Goal: Communication & Community: Answer question/provide support

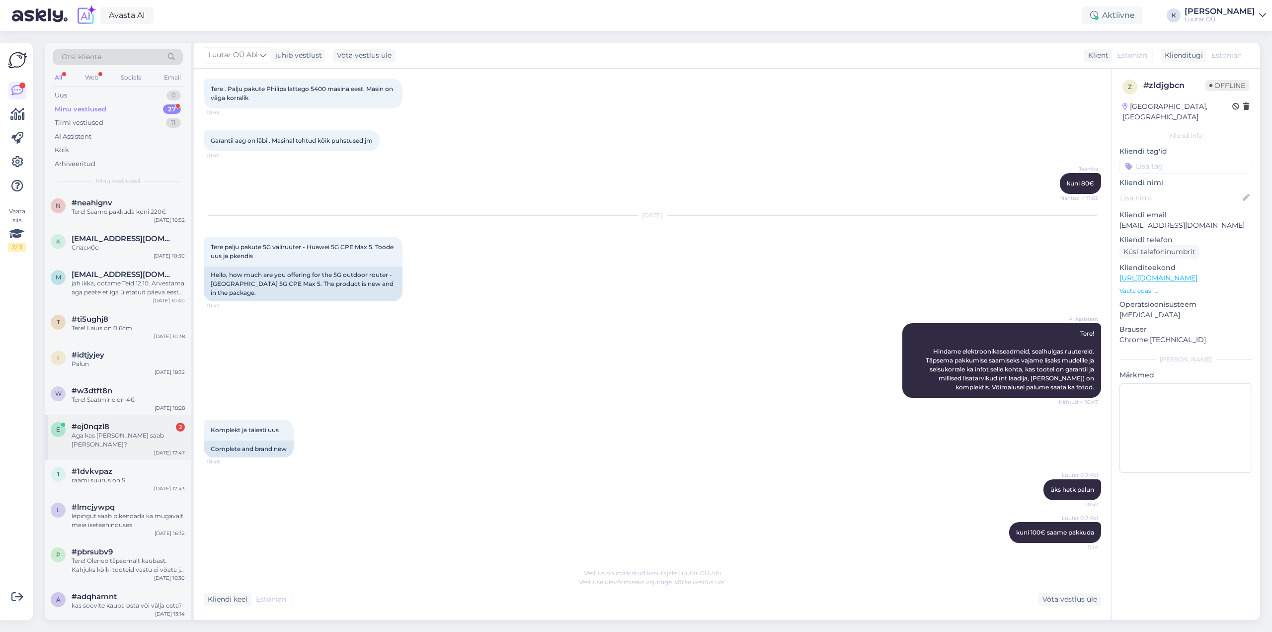
click at [119, 425] on div "#ej0nqzl8 2" at bounding box center [128, 426] width 113 height 9
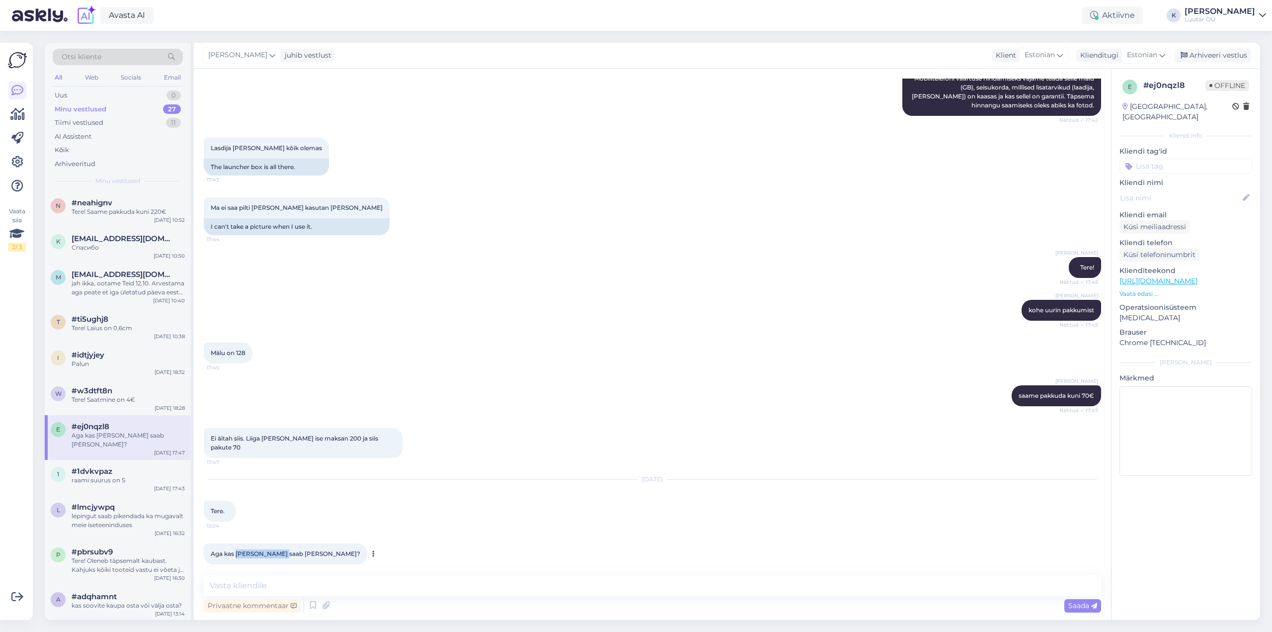
drag, startPoint x: 241, startPoint y: 543, endPoint x: 283, endPoint y: 543, distance: 41.7
click at [283, 550] on span "Aga kas [PERSON_NAME] saab [PERSON_NAME]?" at bounding box center [286, 553] width 150 height 7
copy span "[PERSON_NAME]"
click at [389, 582] on textarea at bounding box center [653, 585] width 898 height 21
type textarea "Tere! Ei saa"
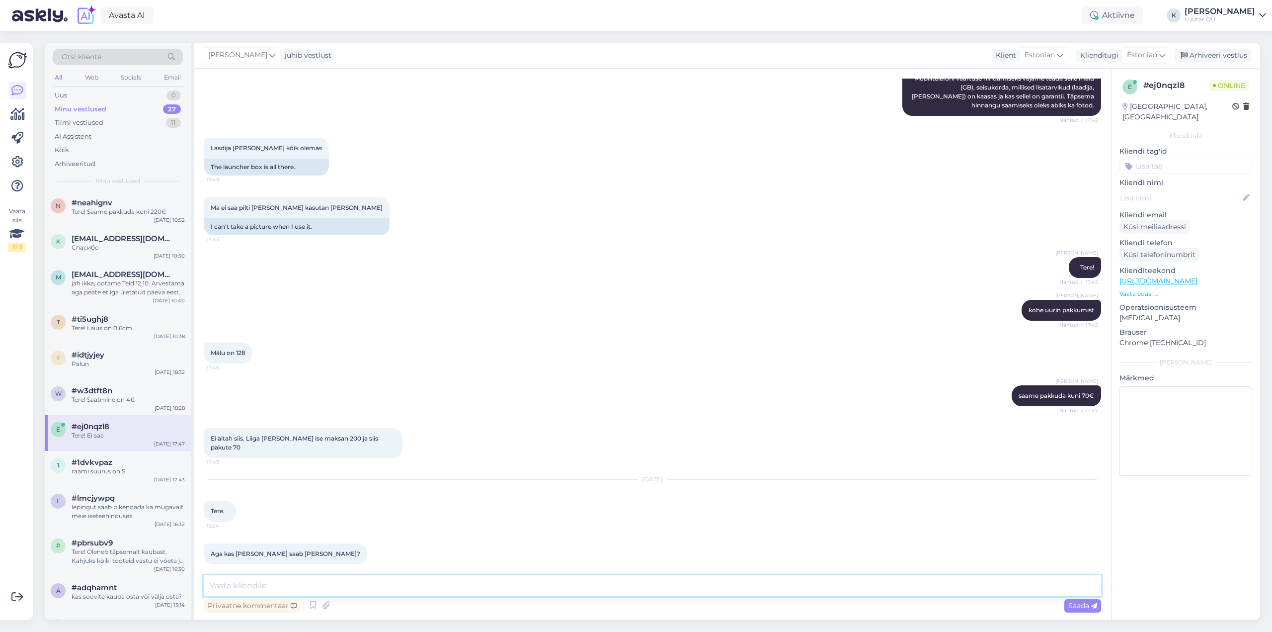
scroll to position [277, 0]
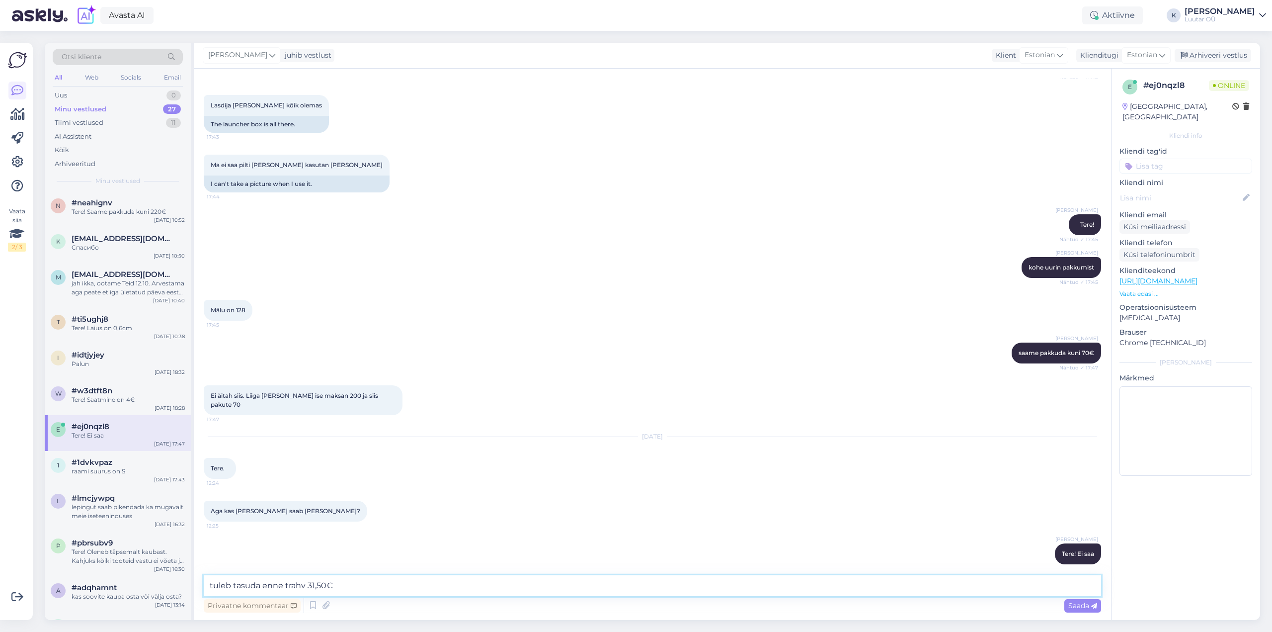
type textarea "tuleb tasuda enne trahv 31,50€"
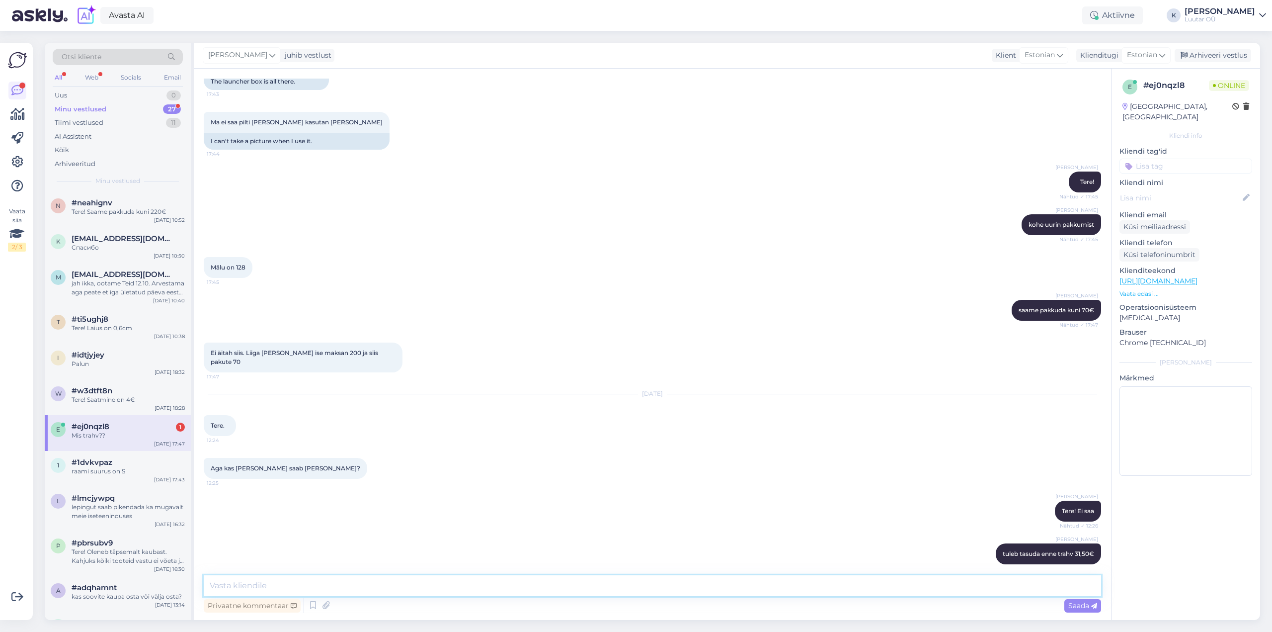
scroll to position [362, 0]
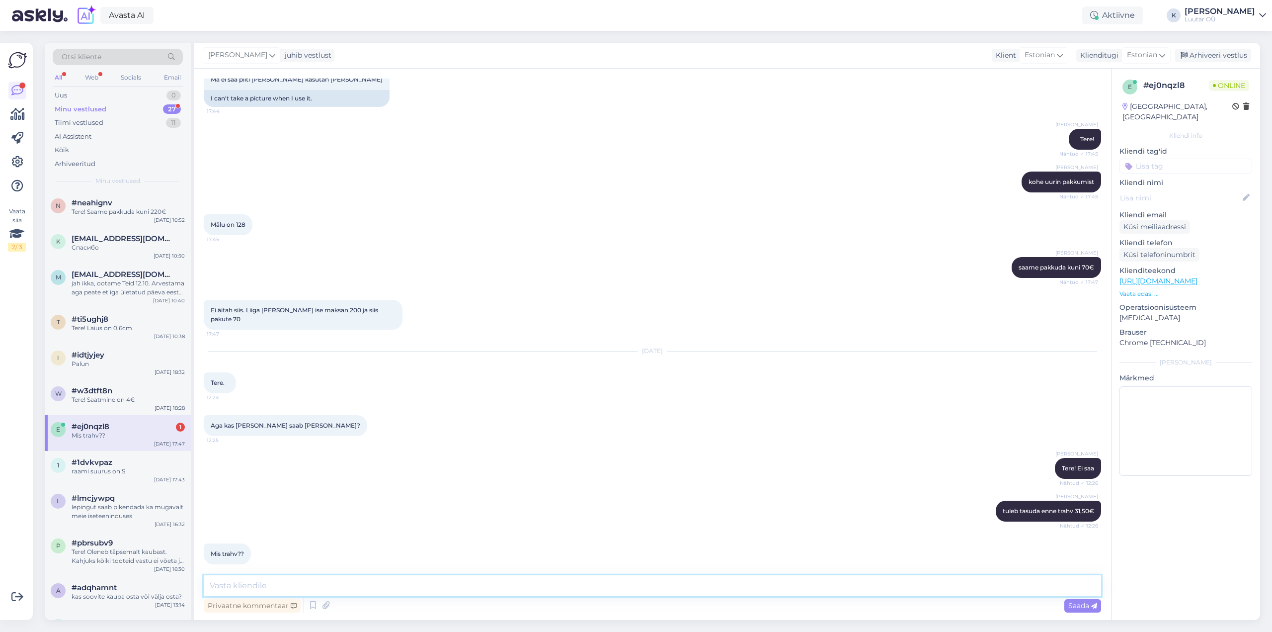
click at [435, 585] on textarea at bounding box center [653, 585] width 898 height 21
type textarea "kuna tahvelarvuti oli vigane mis Teie poolt sai toodud, siis tuleb lepingu koha…"
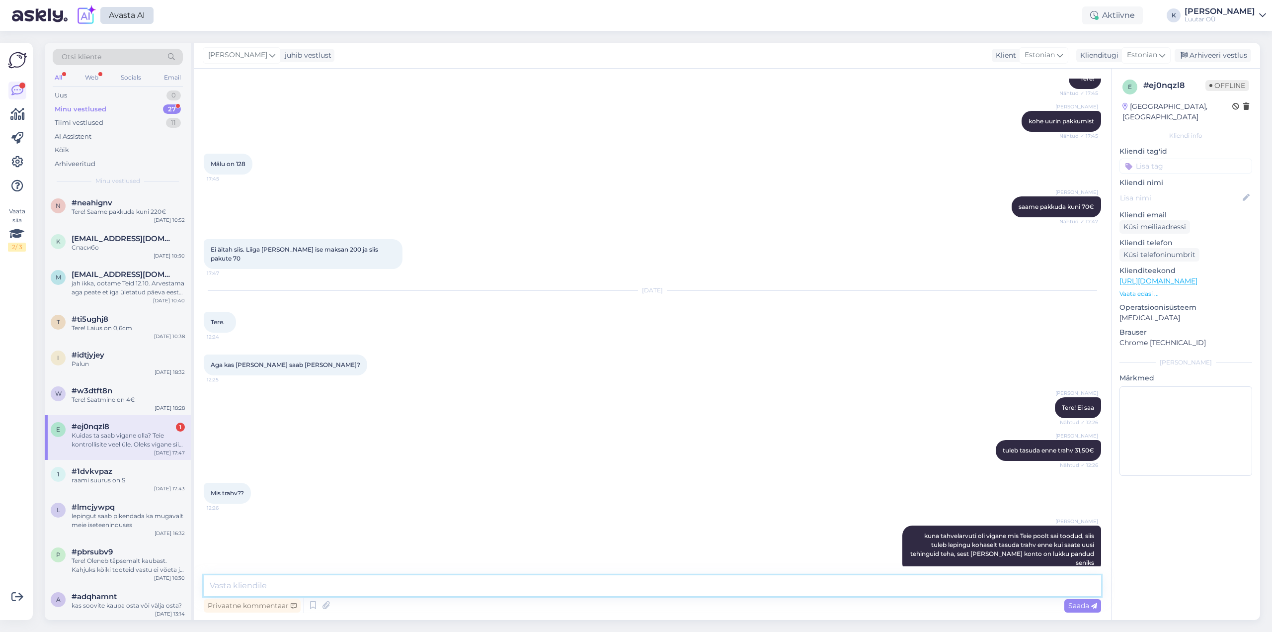
scroll to position [484, 0]
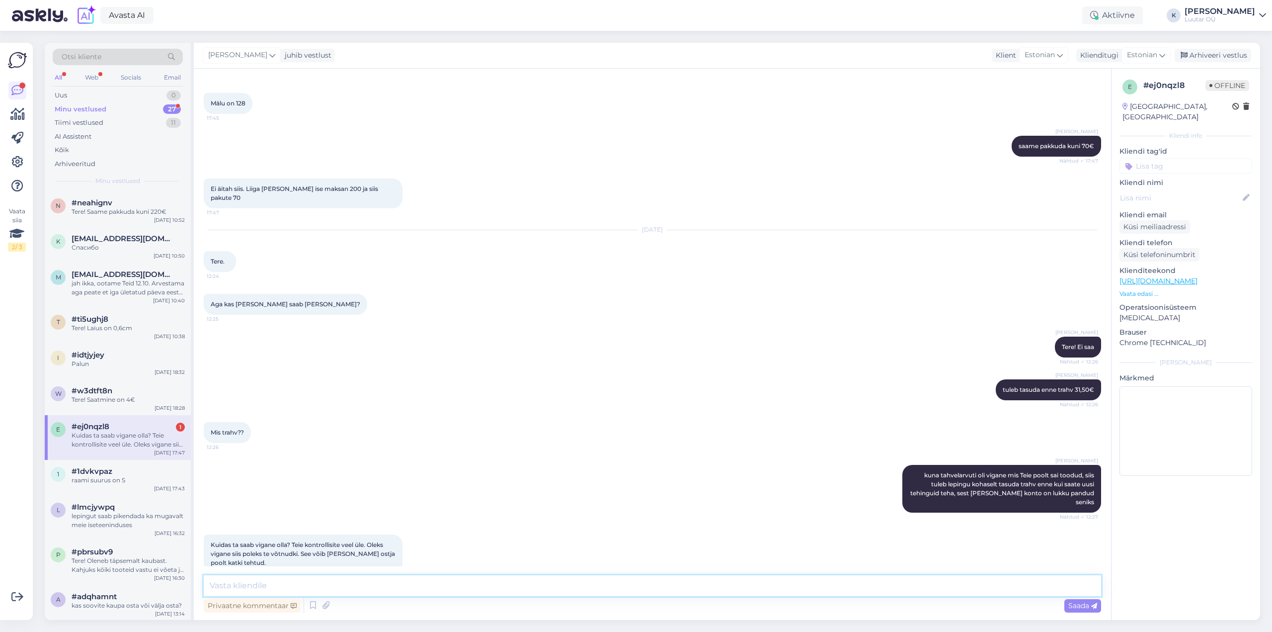
click at [282, 587] on textarea at bounding box center [653, 585] width 898 height 21
type textarea "sellised [PERSON_NAME] kontrollitakse enne tehniku juures üle. Kui [PERSON_NAME…"
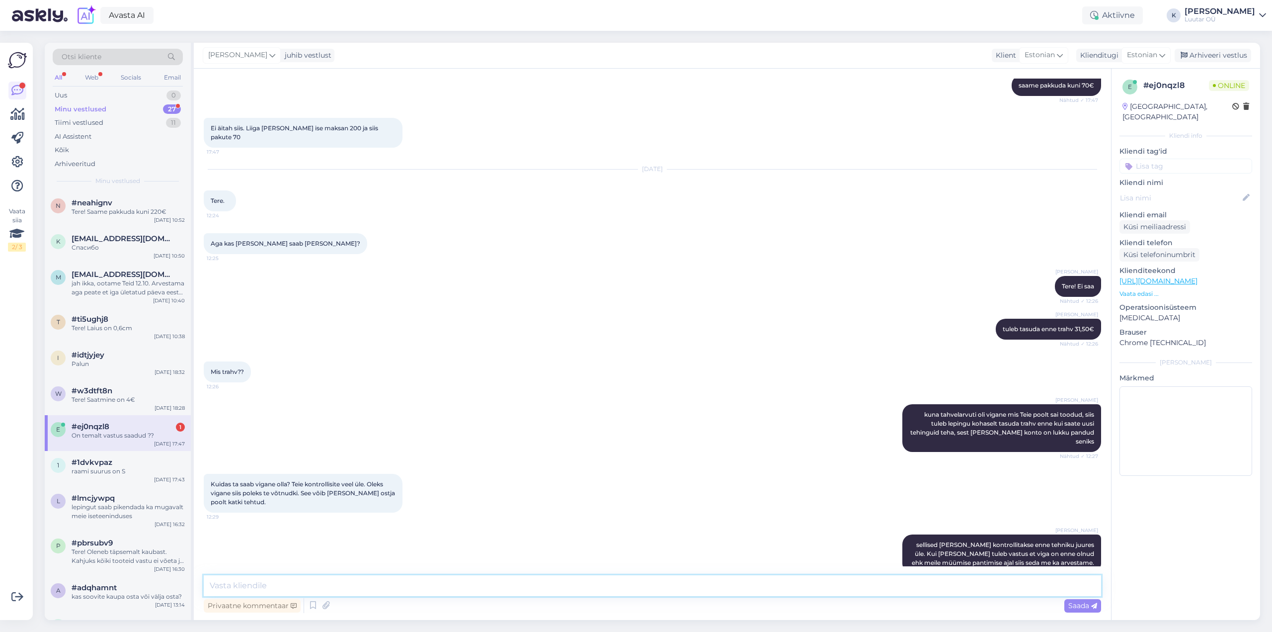
scroll to position [587, 0]
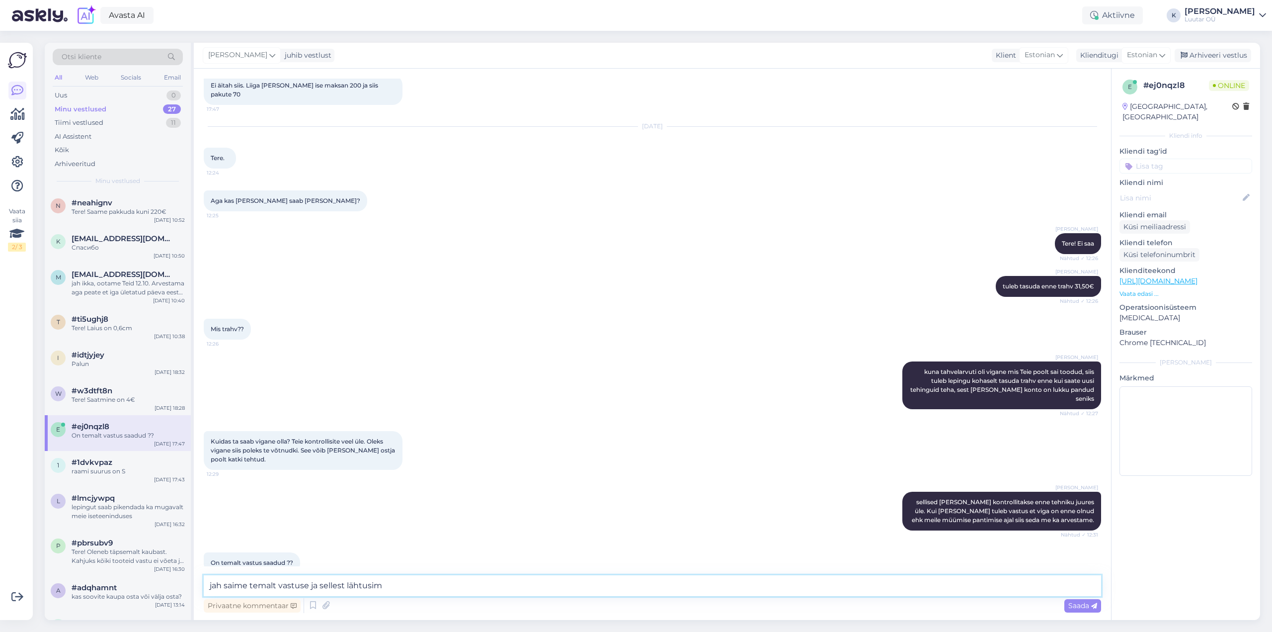
type textarea "jah saime temalt vastuse ja sellest lähtusime"
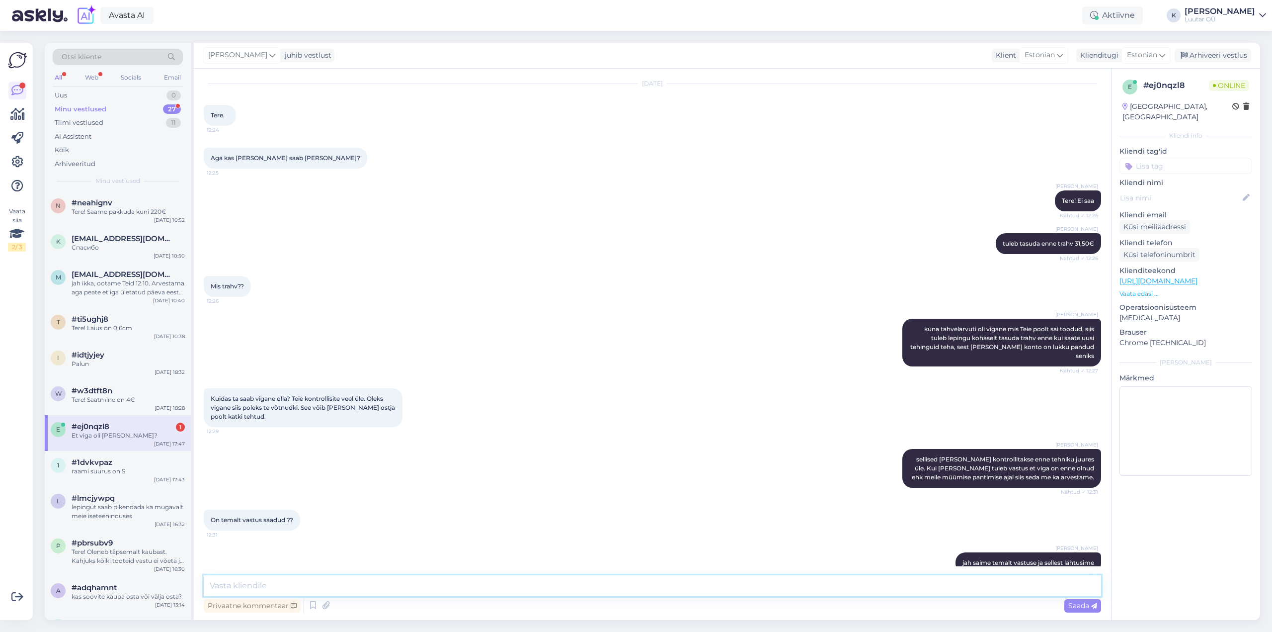
scroll to position [672, 0]
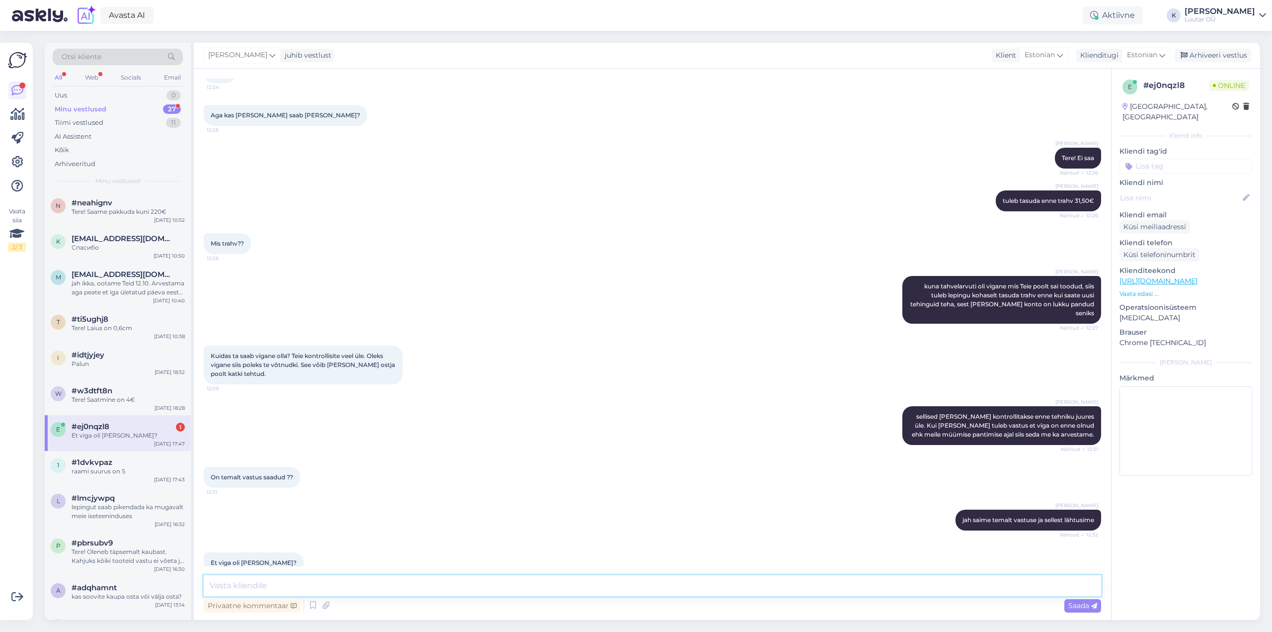
click at [292, 584] on textarea at bounding box center [653, 585] width 898 height 21
type textarea "jah, tema kinnitas et viga oli meile müümise pantimise hetkel olemas"
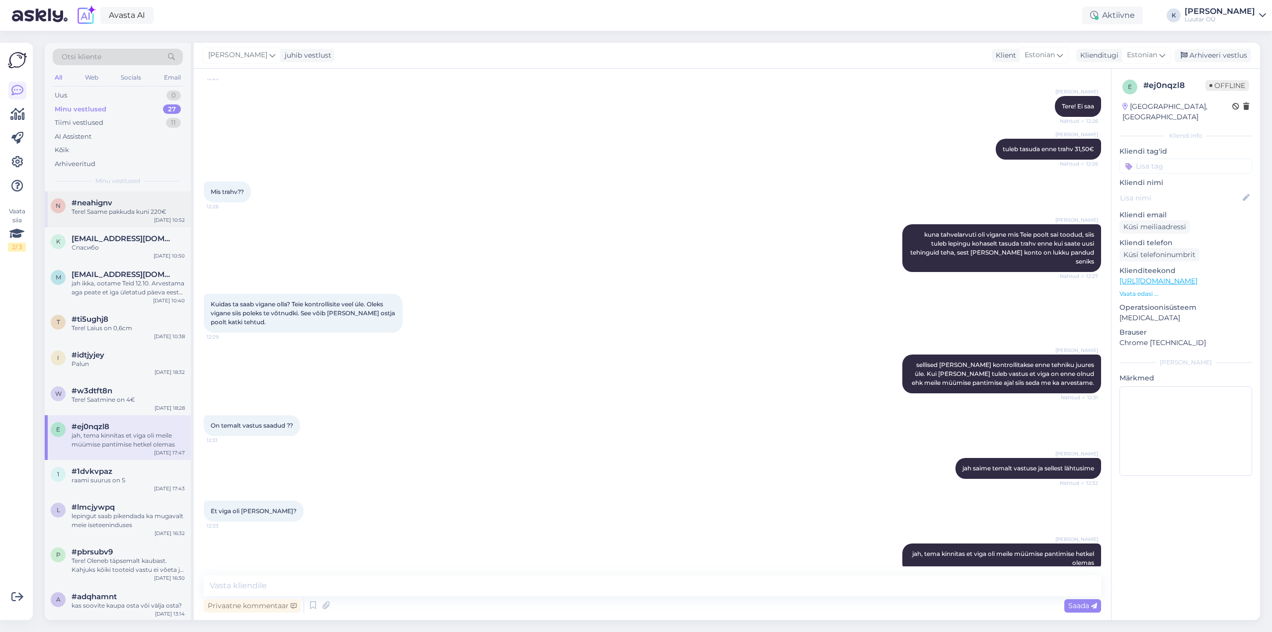
click at [90, 212] on div "Tere! Saame pakkuda kuni 220€" at bounding box center [128, 211] width 113 height 9
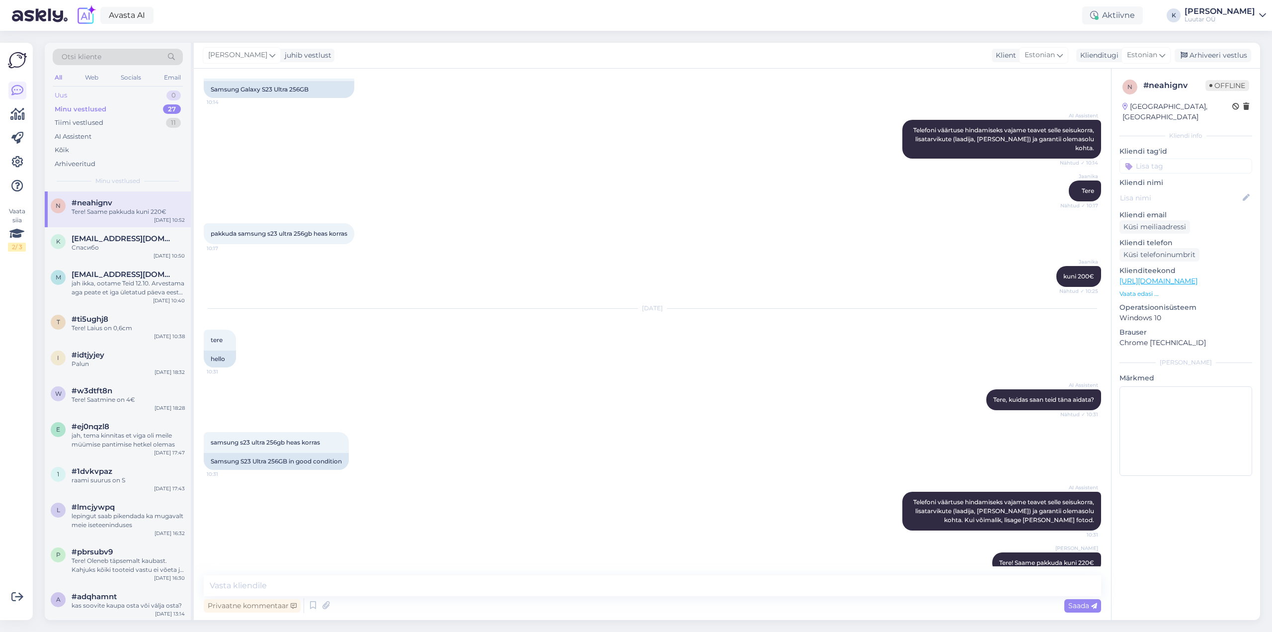
click at [69, 92] on div "Uus 0" at bounding box center [118, 95] width 130 height 14
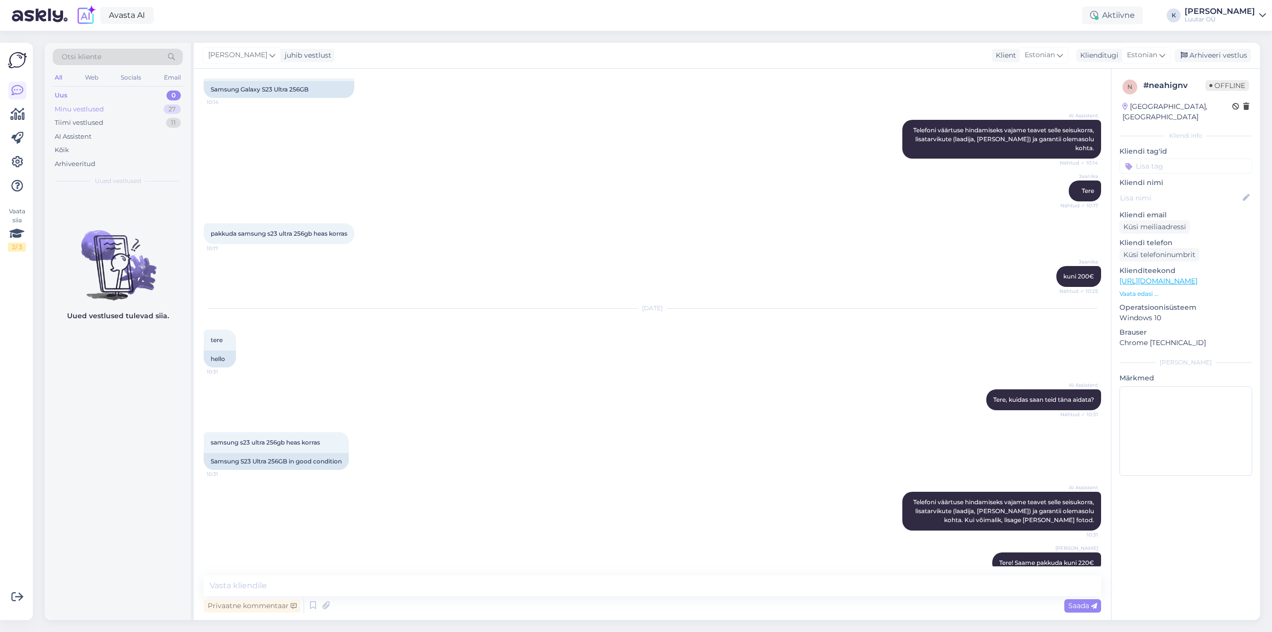
click at [79, 109] on div "Minu vestlused" at bounding box center [79, 109] width 49 height 10
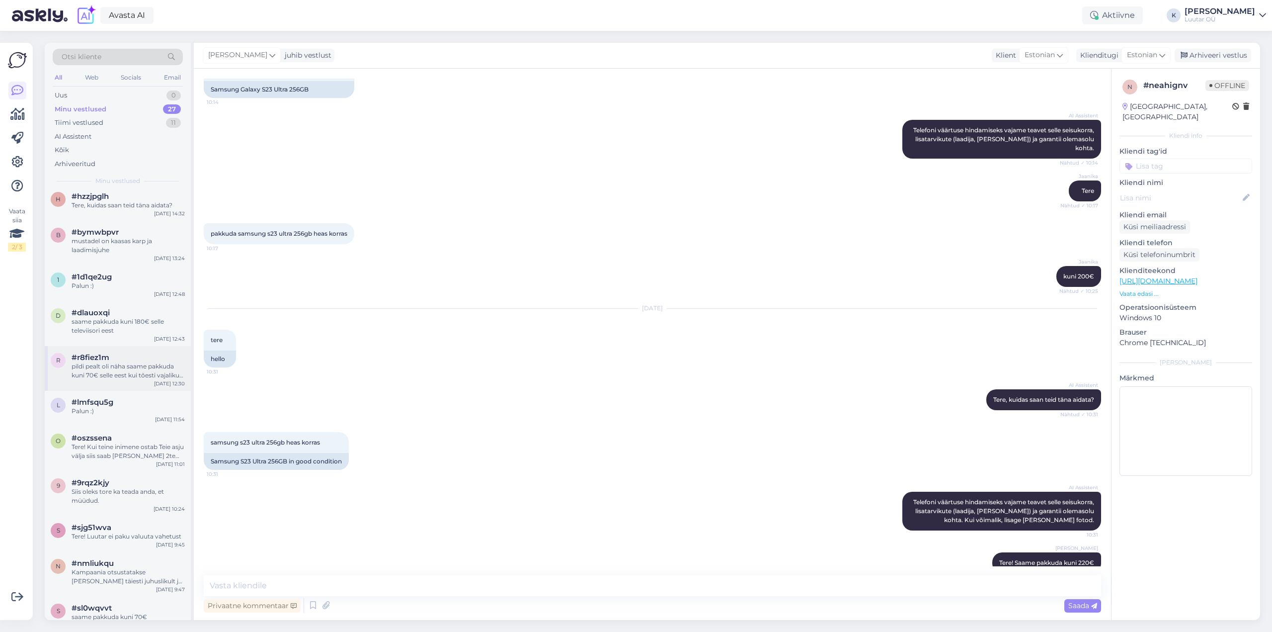
scroll to position [636, 0]
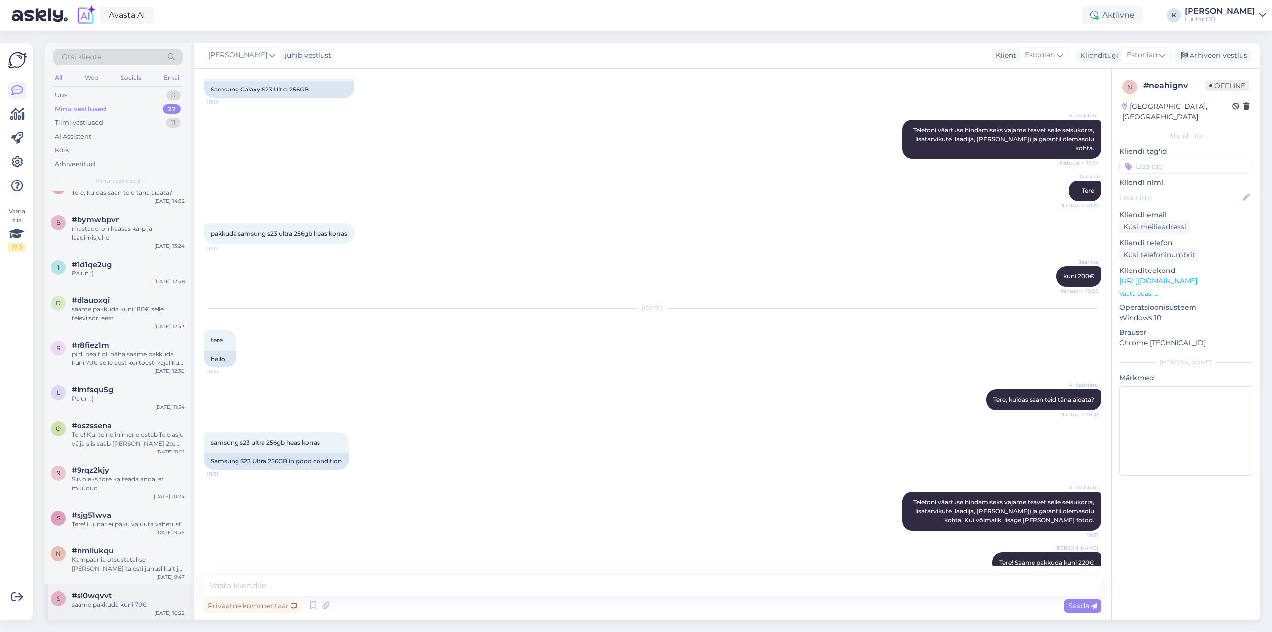
click at [127, 594] on div "#sl0wqvvt" at bounding box center [128, 595] width 113 height 9
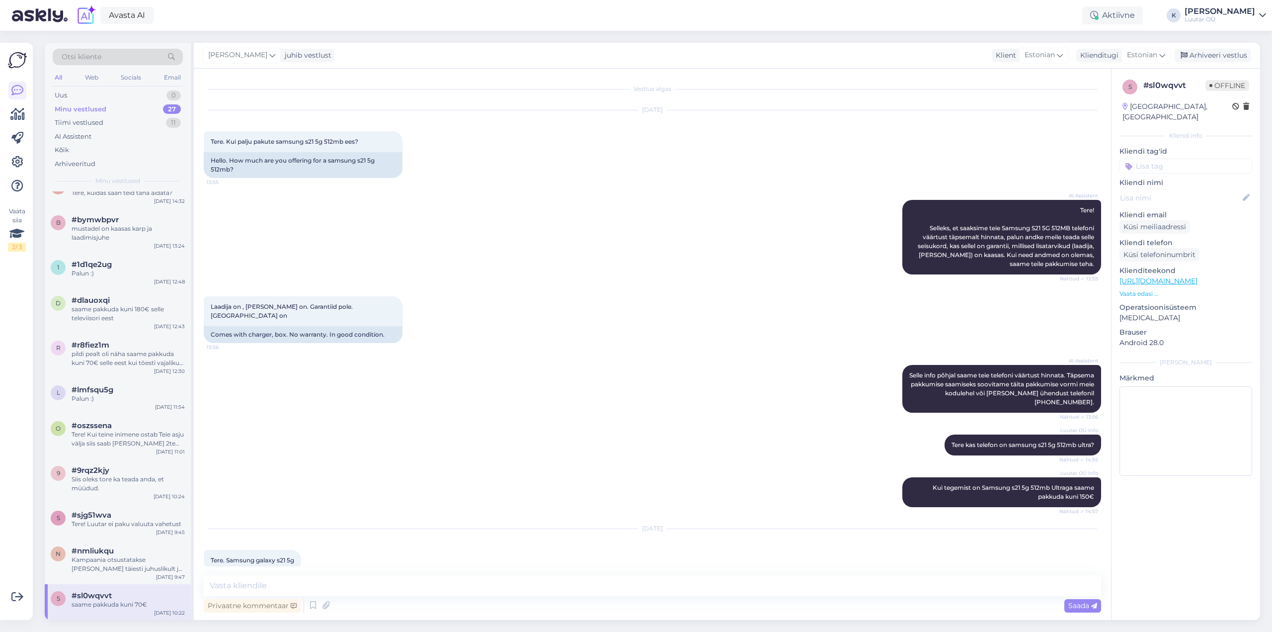
scroll to position [1145, 0]
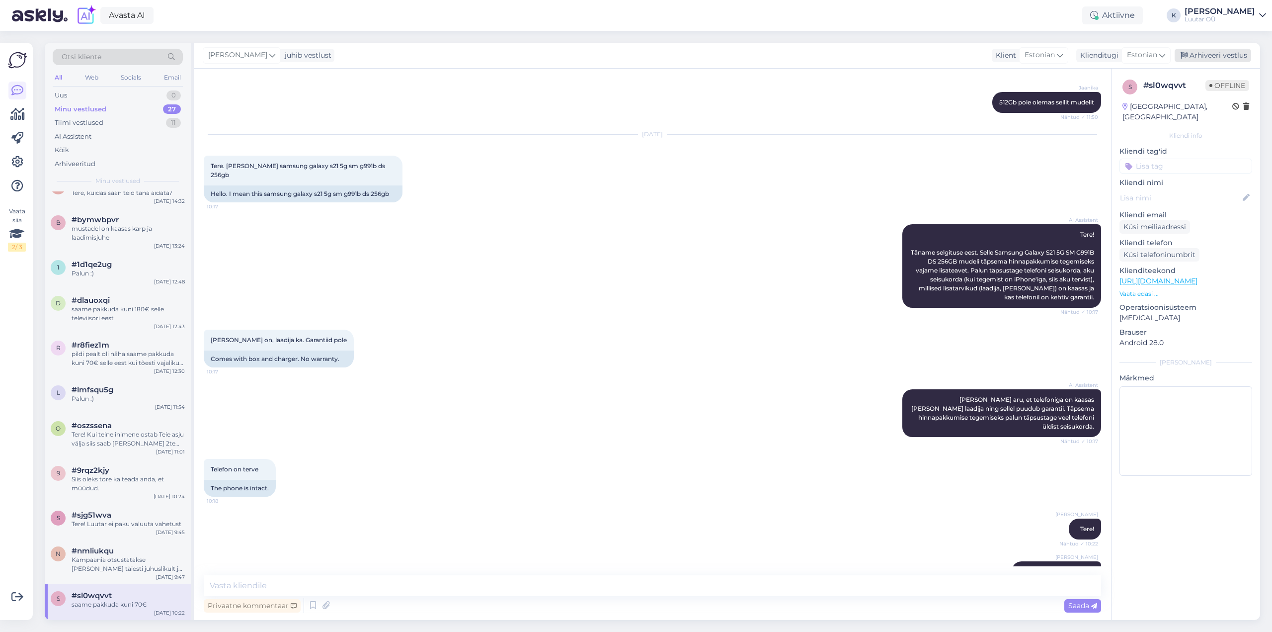
click at [1221, 52] on div "Arhiveeri vestlus" at bounding box center [1213, 55] width 77 height 13
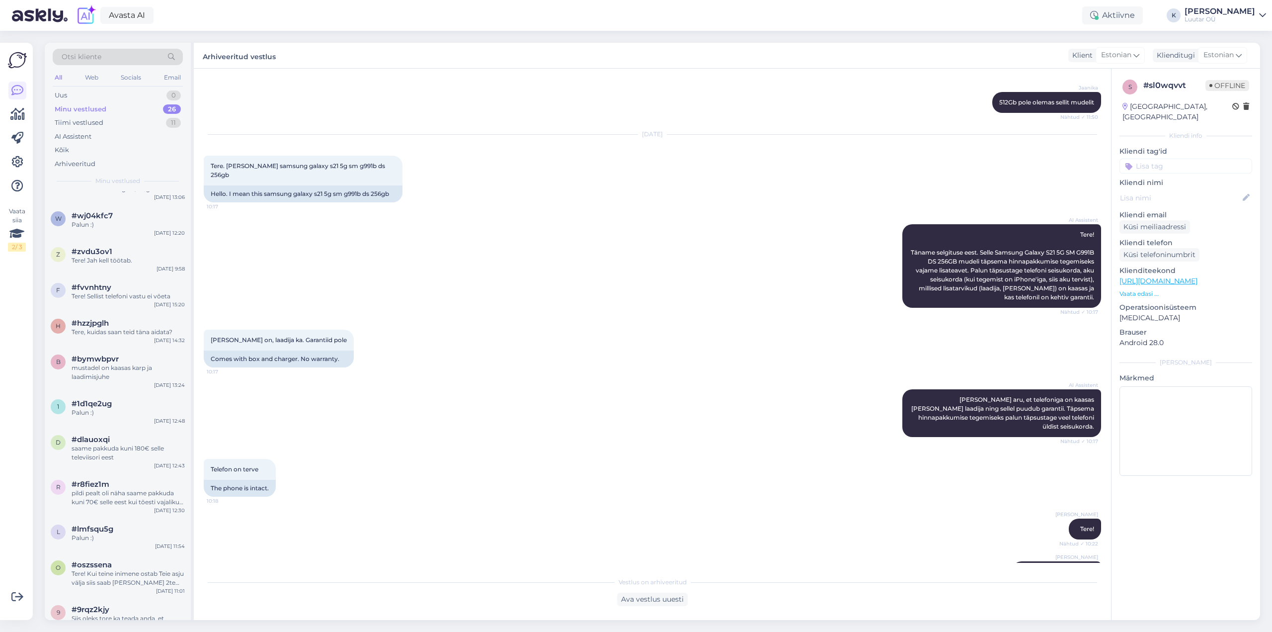
scroll to position [600, 0]
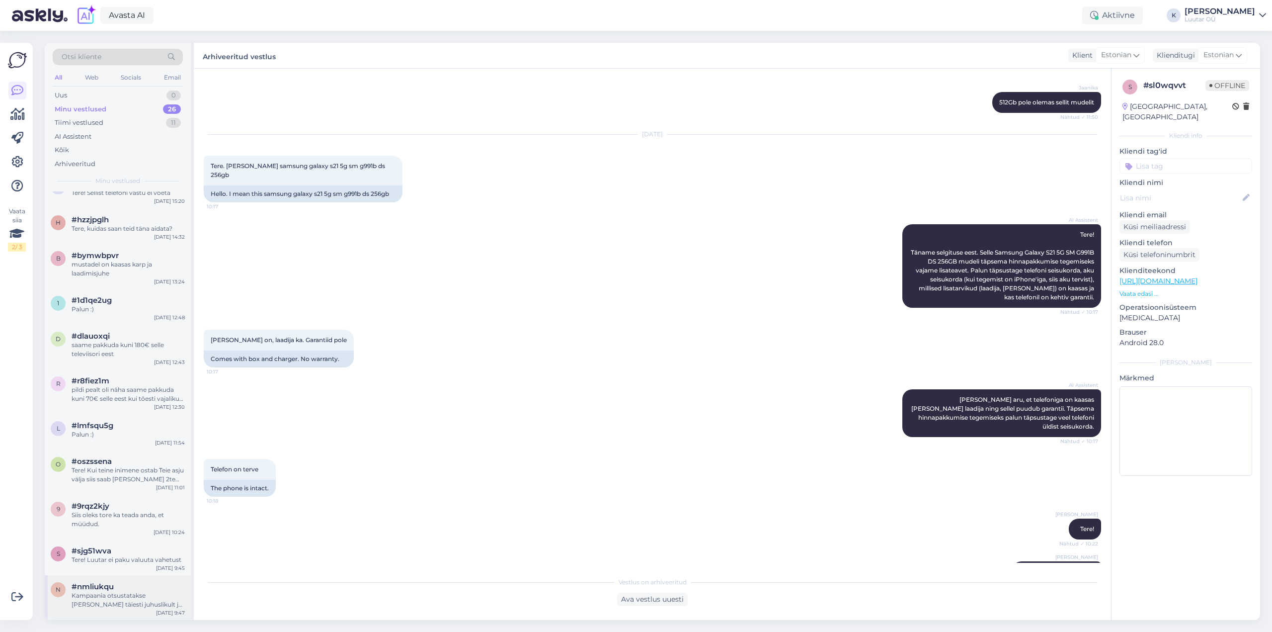
click at [127, 589] on div "#nmliukqu" at bounding box center [128, 586] width 113 height 9
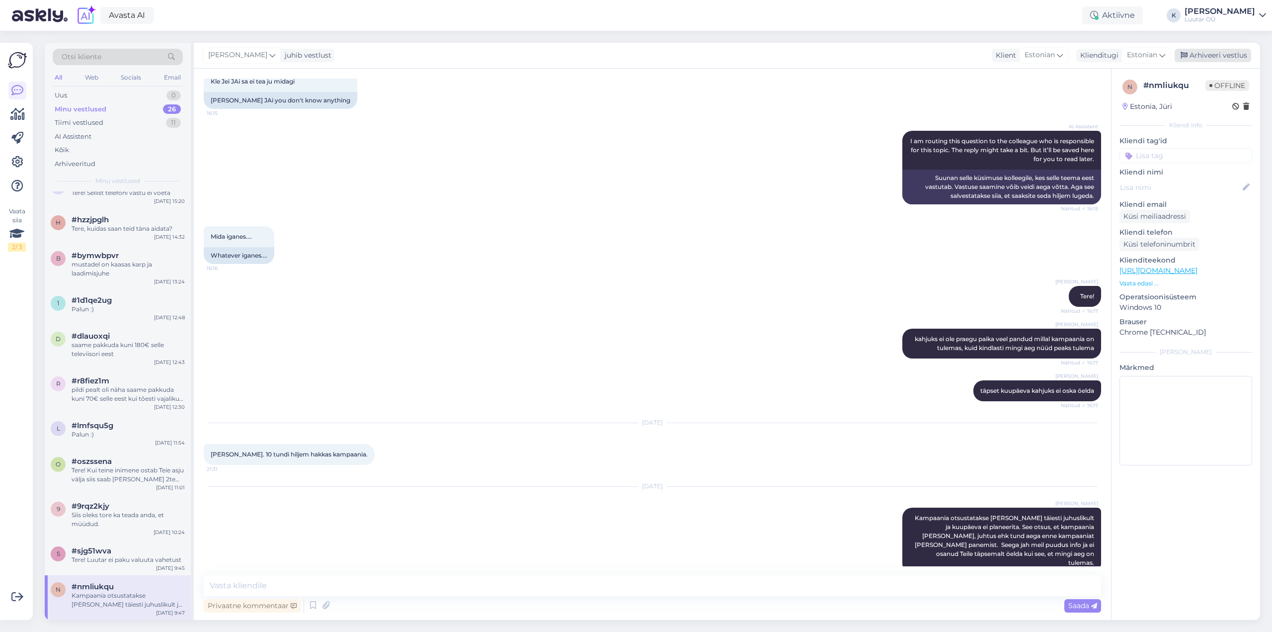
drag, startPoint x: 1215, startPoint y: 50, endPoint x: 783, endPoint y: 226, distance: 466.3
click at [1213, 50] on div "Arhiveeri vestlus" at bounding box center [1213, 55] width 77 height 13
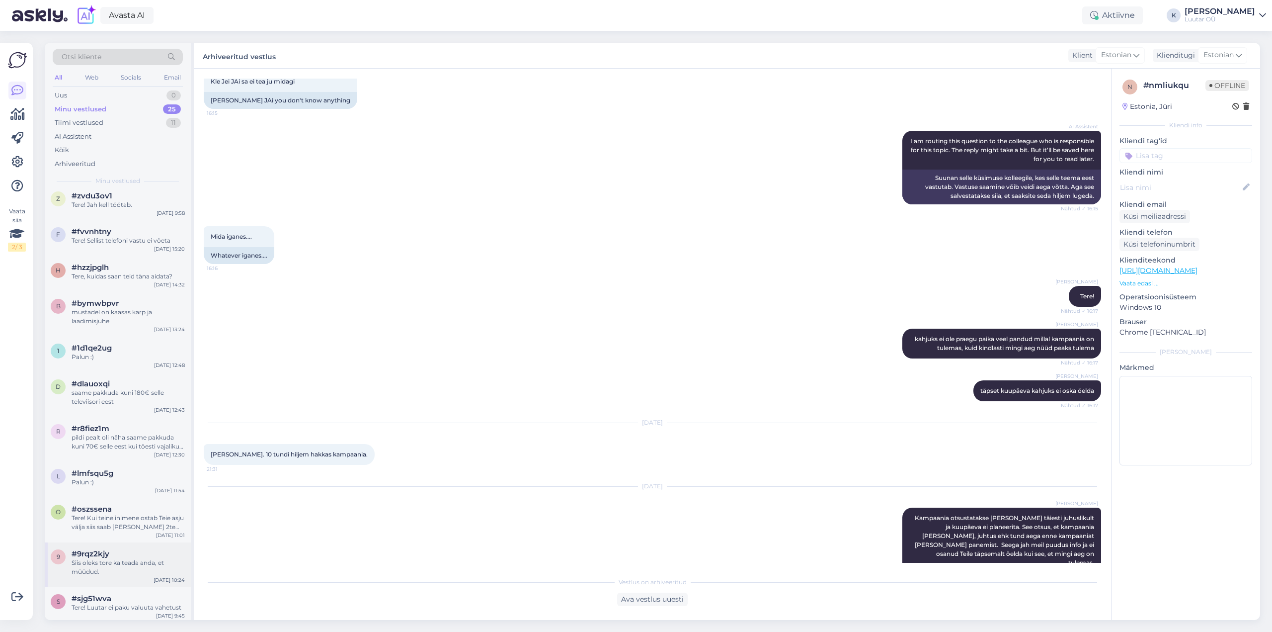
scroll to position [556, 0]
click at [102, 594] on span "#sjg51wva" at bounding box center [92, 595] width 40 height 9
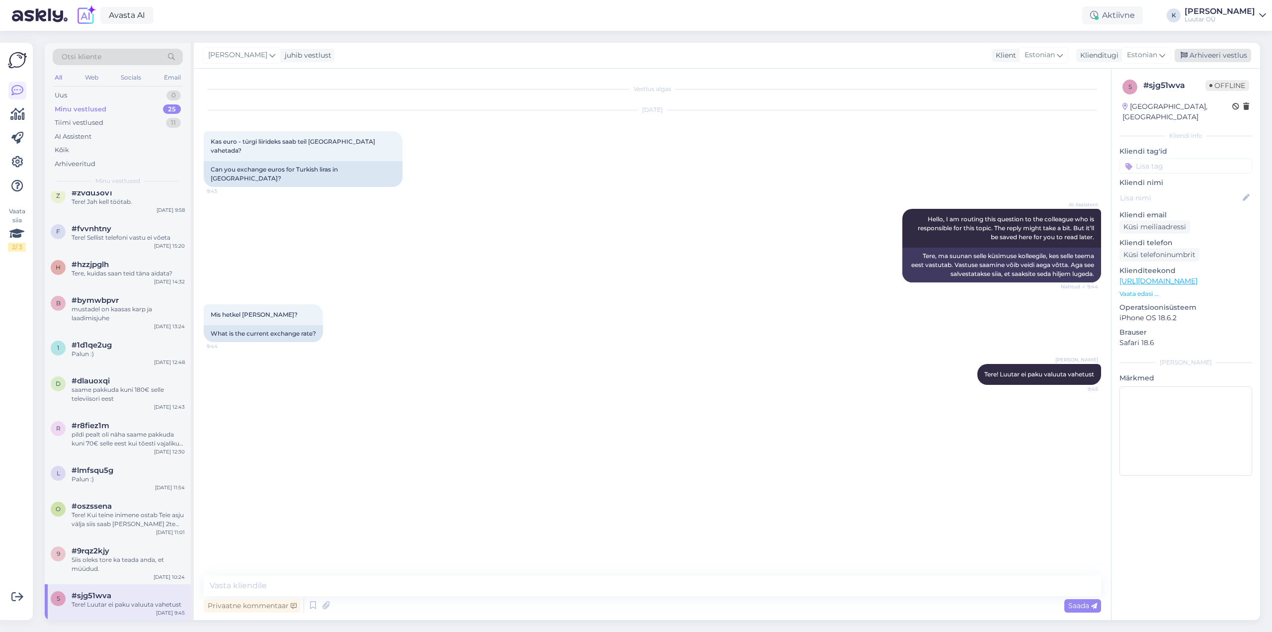
drag, startPoint x: 1229, startPoint y: 45, endPoint x: 1225, endPoint y: 49, distance: 6.0
click at [1228, 45] on div "Kerstin juhib vestlust Klient [DEMOGRAPHIC_DATA] Klienditugi Estonian Arhiveeri…" at bounding box center [727, 56] width 1067 height 26
click at [1224, 51] on div "Arhiveeri vestlus" at bounding box center [1213, 55] width 77 height 13
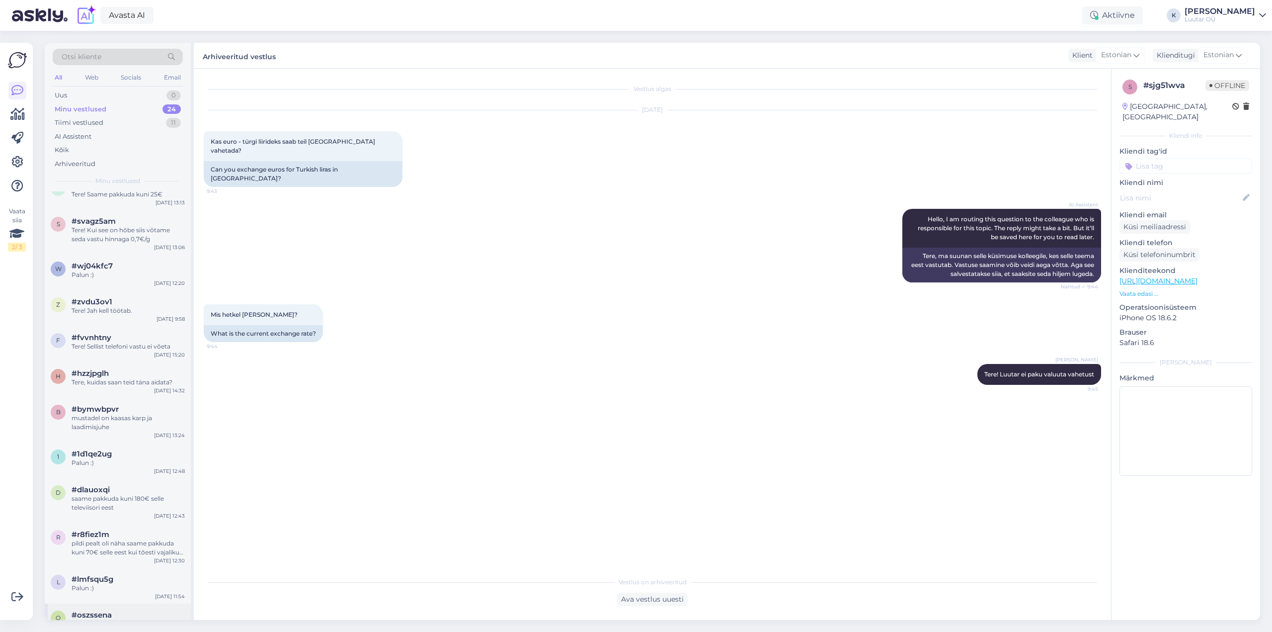
scroll to position [520, 0]
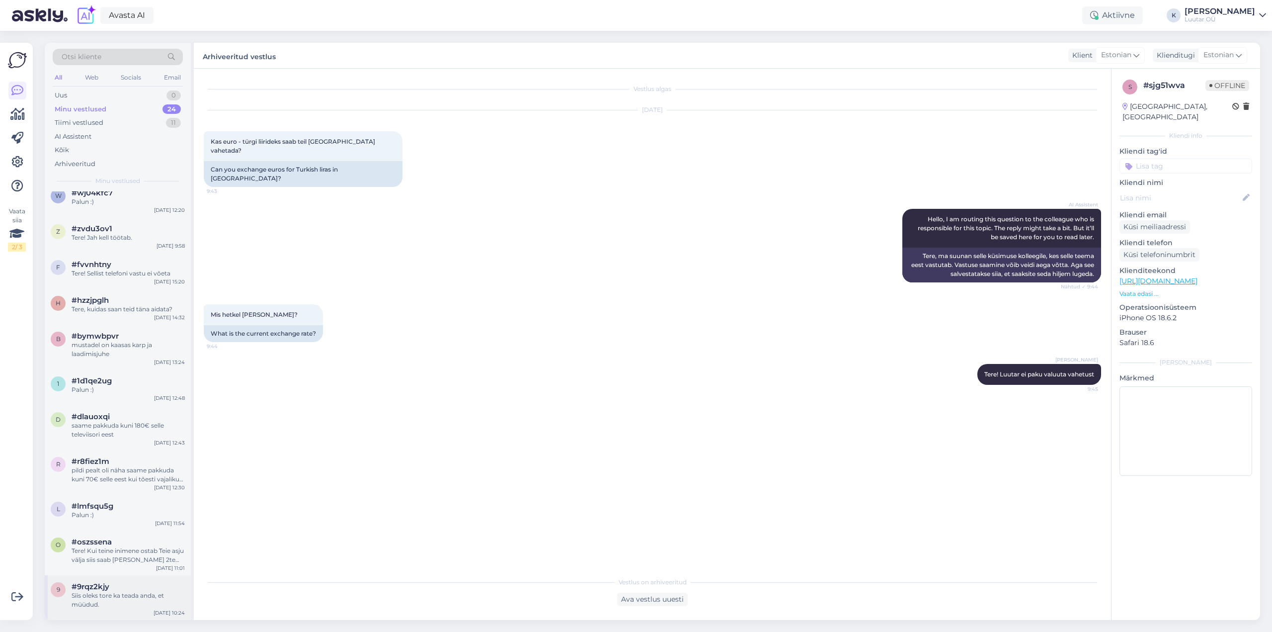
click at [104, 604] on div "Siis oleks tore ka teada anda, et müüdud." at bounding box center [128, 600] width 113 height 18
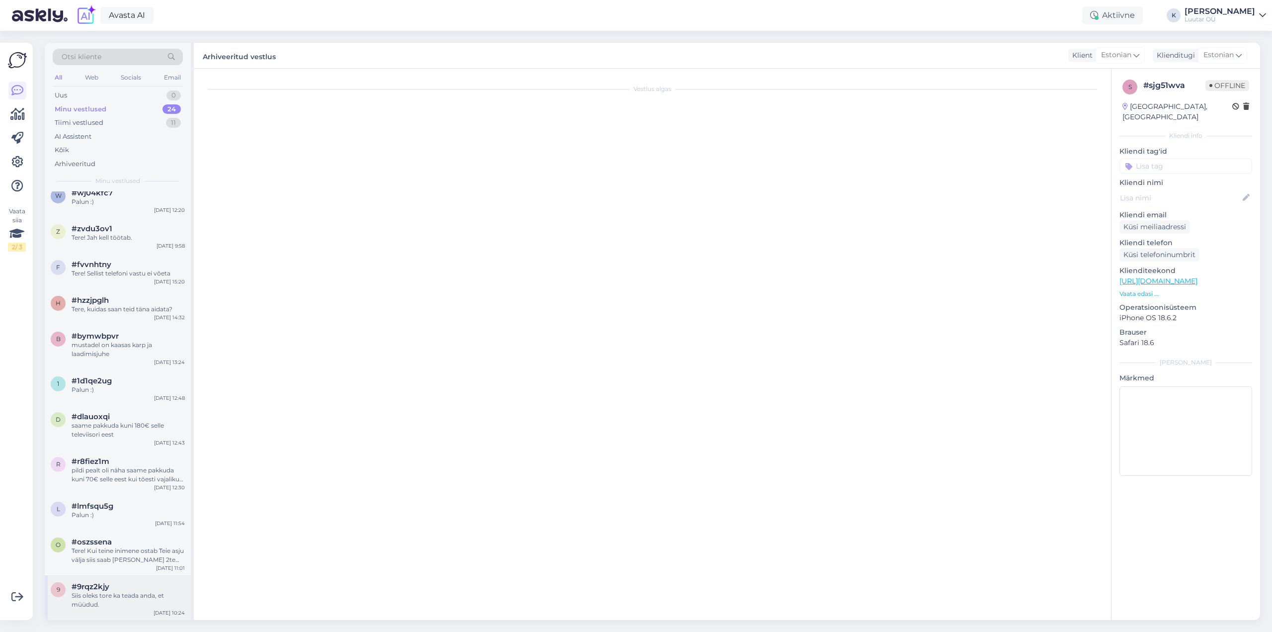
scroll to position [2834, 0]
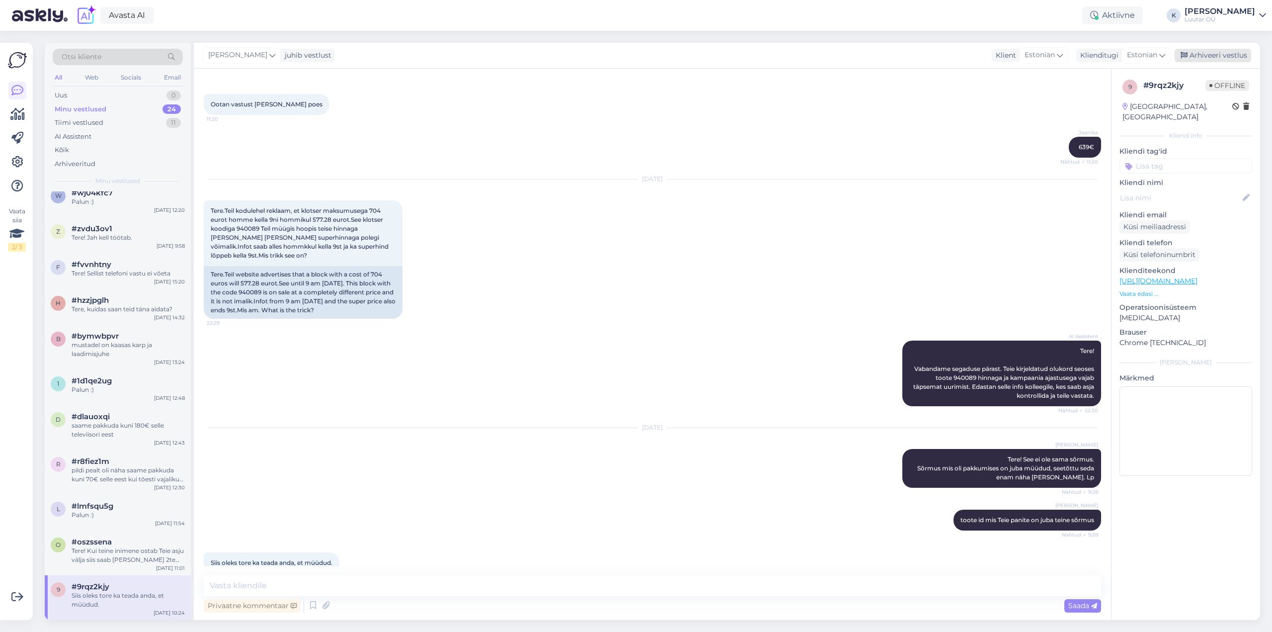
click at [1226, 52] on div "Arhiveeri vestlus" at bounding box center [1213, 55] width 77 height 13
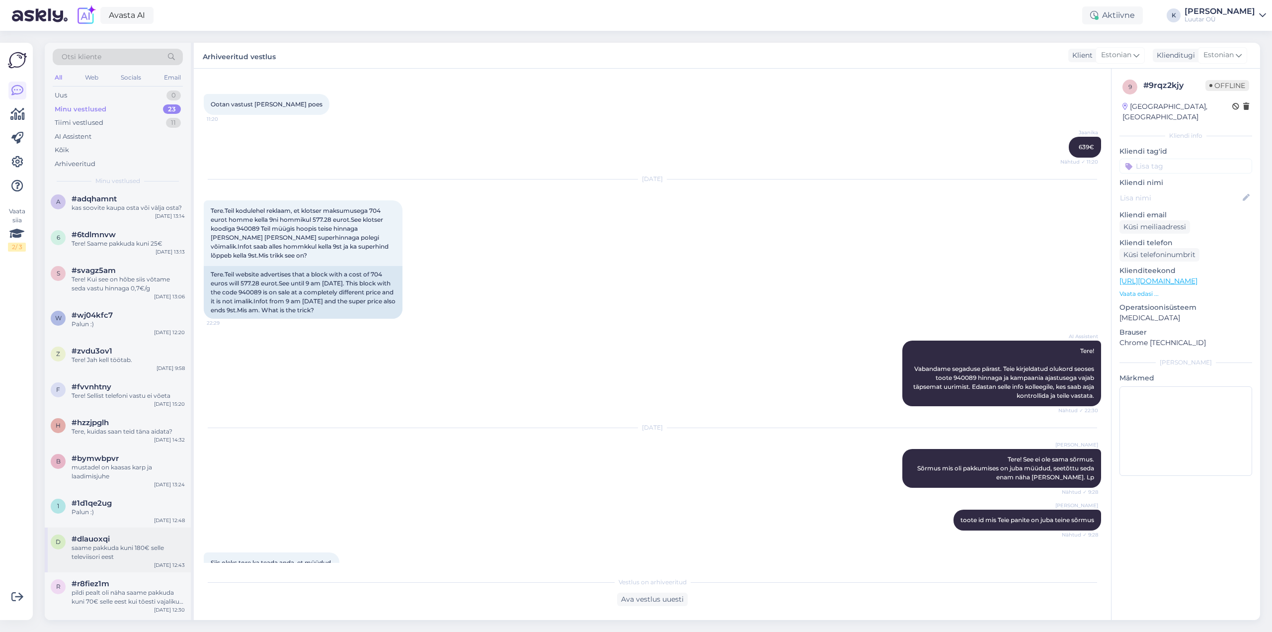
scroll to position [475, 0]
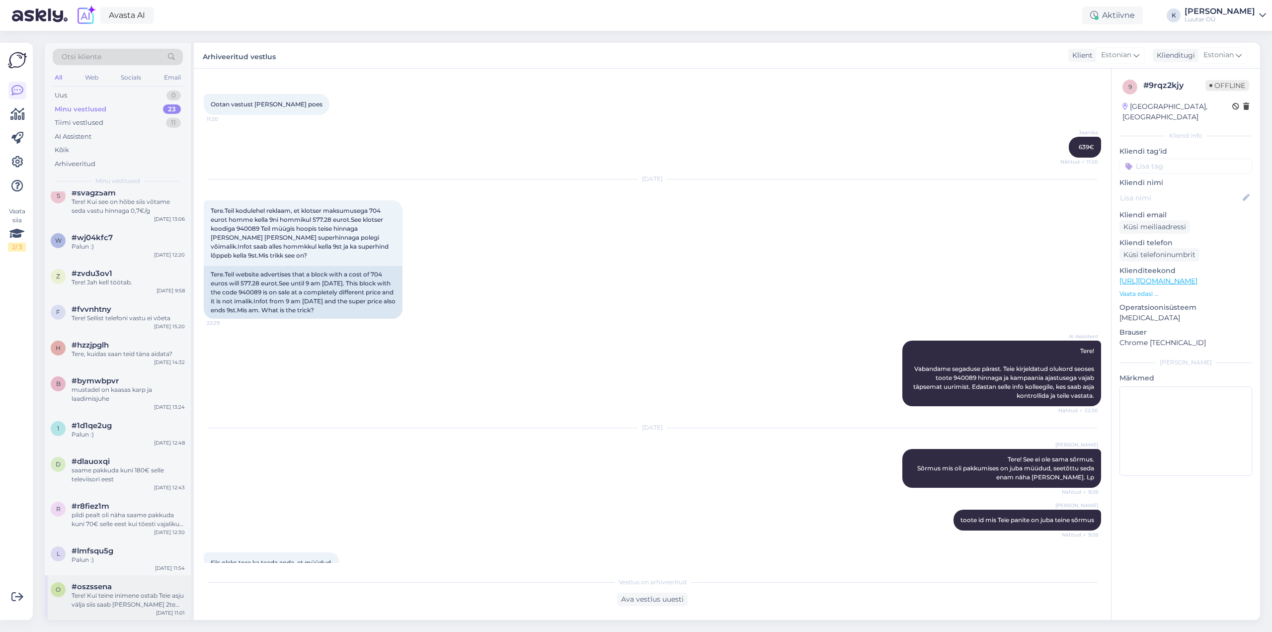
click at [122, 600] on div "Tere! Kui teine inimene ostab Teie asju välja siis saab [PERSON_NAME] 2te moodi…" at bounding box center [128, 600] width 113 height 18
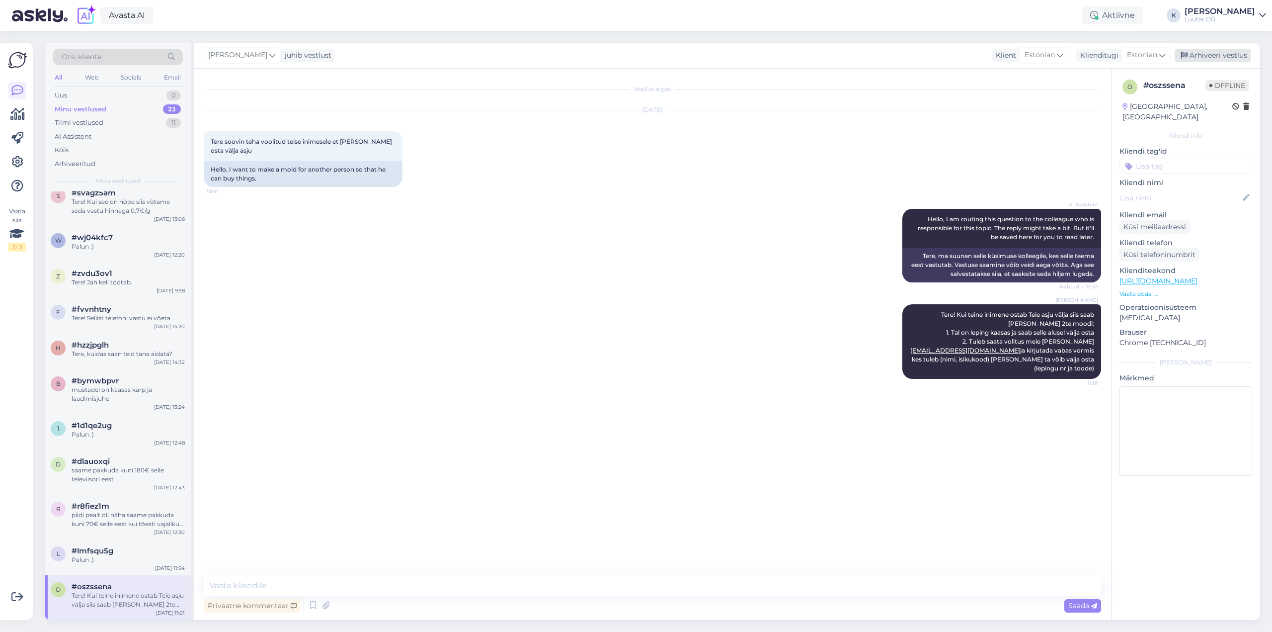
click at [1215, 55] on div "Arhiveeri vestlus" at bounding box center [1213, 55] width 77 height 13
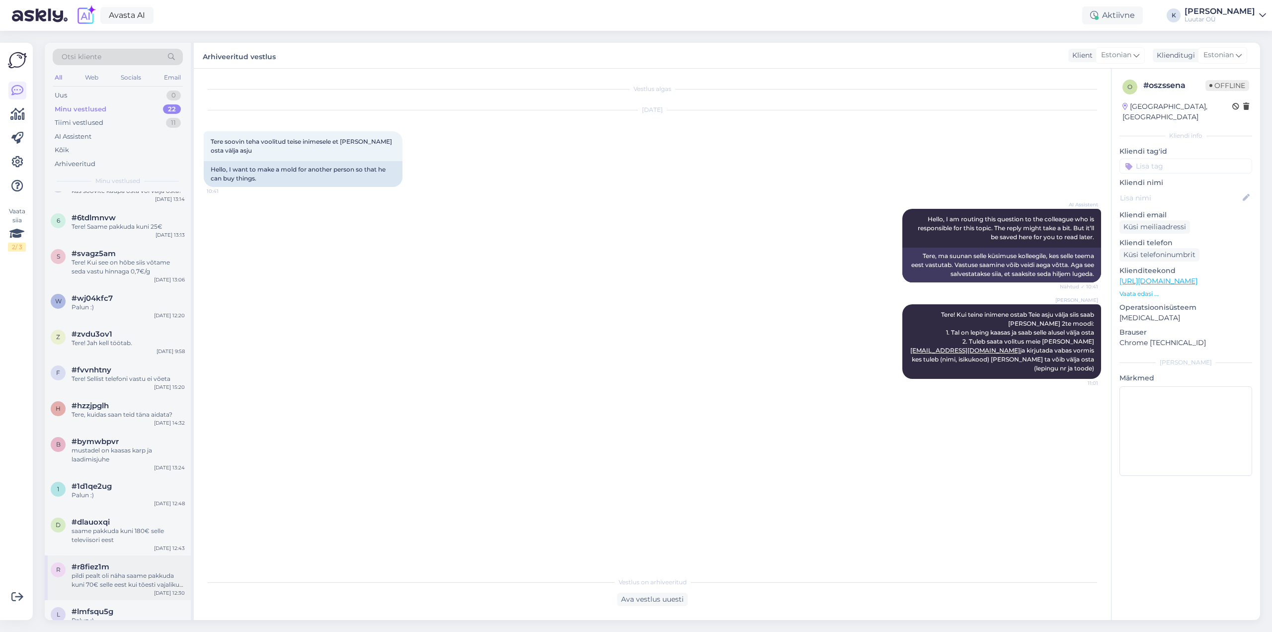
scroll to position [430, 0]
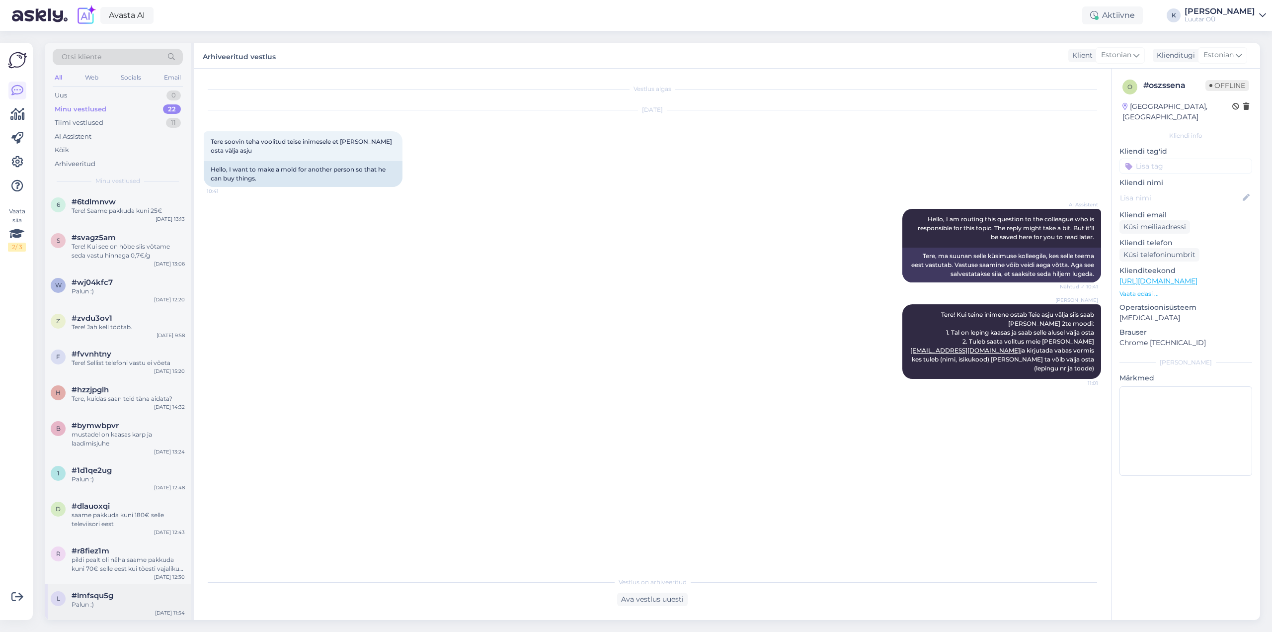
click at [116, 595] on div "#lmfsqu5g" at bounding box center [128, 595] width 113 height 9
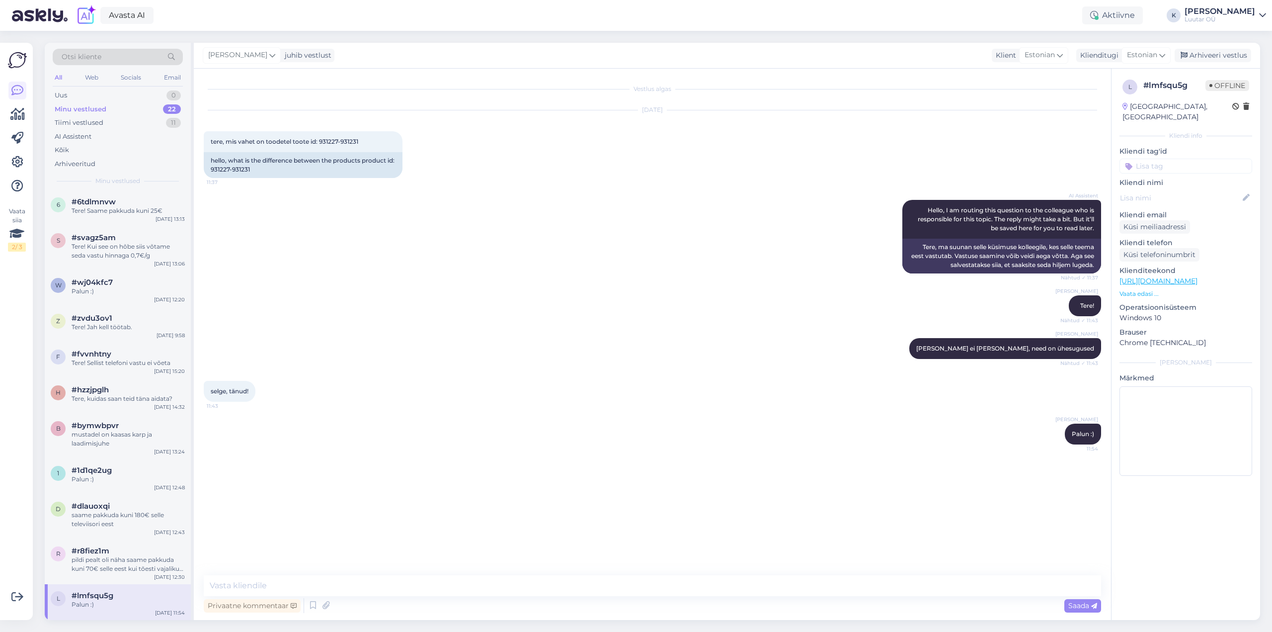
scroll to position [0, 0]
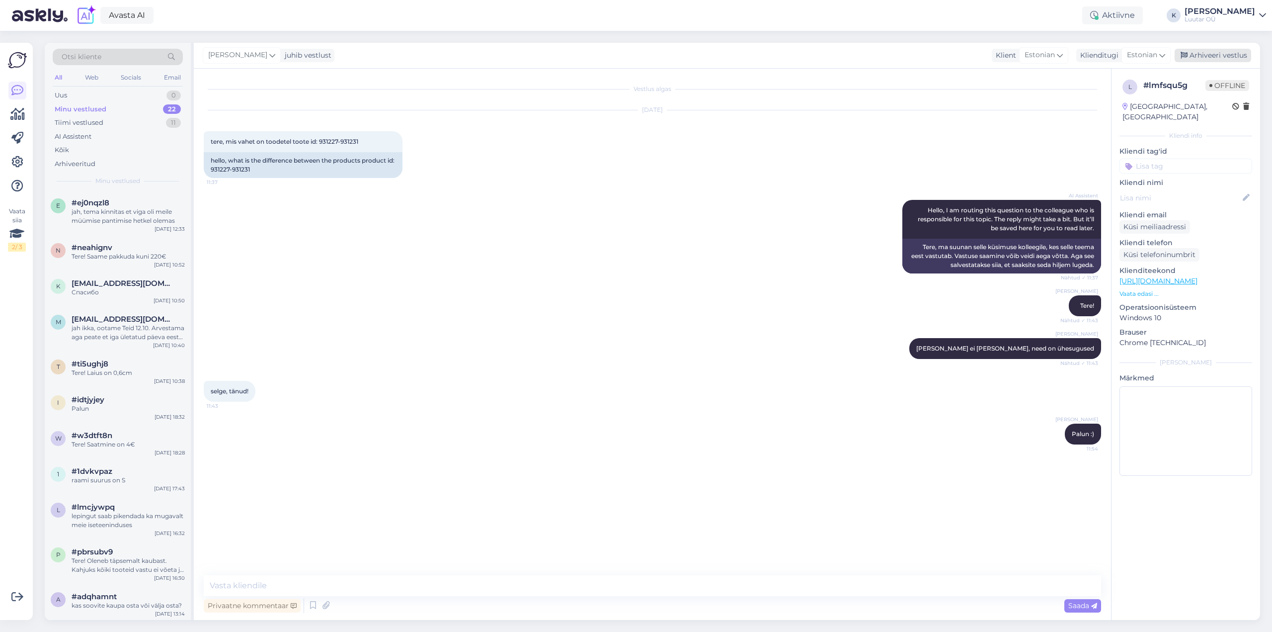
click at [1226, 52] on div "Arhiveeri vestlus" at bounding box center [1213, 55] width 77 height 13
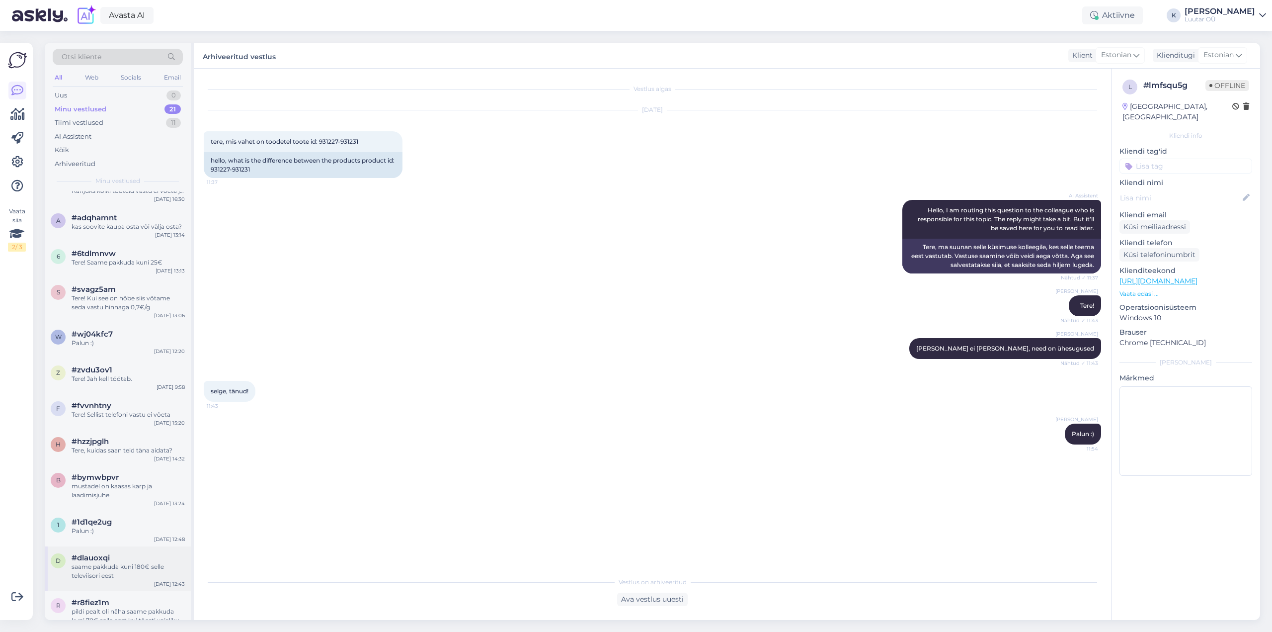
scroll to position [395, 0]
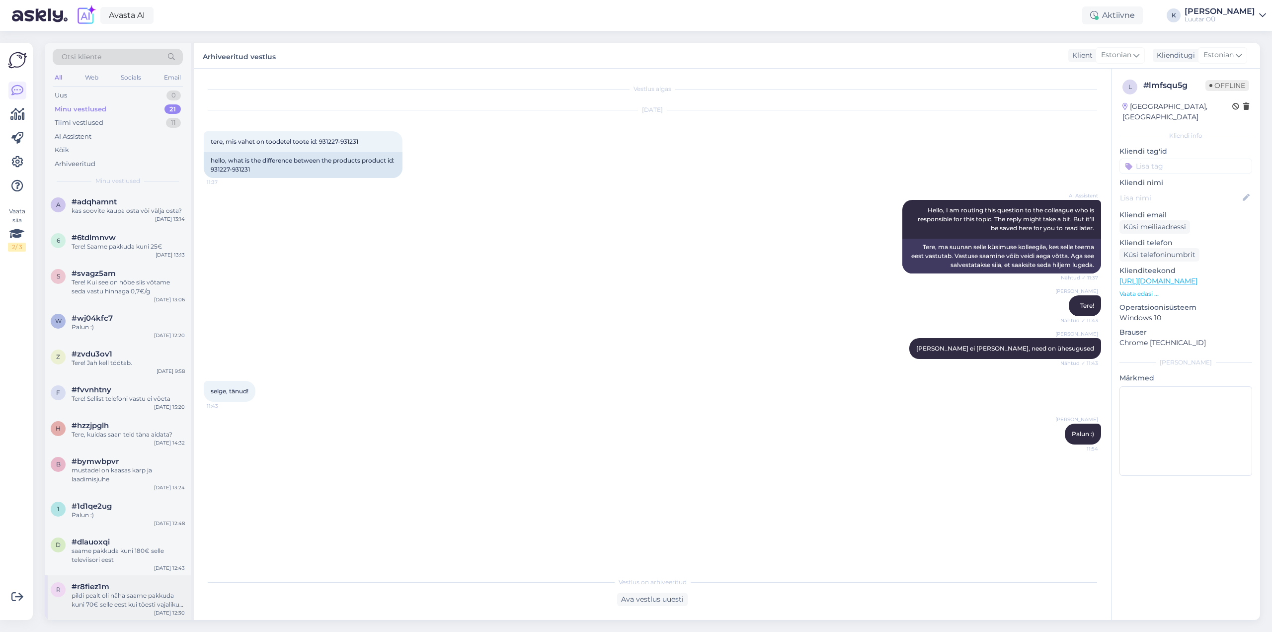
click at [106, 602] on div "pildi pealt oli näha saame pakkuda kuni 70€ selle eest kui tõesti vajalikud pab…" at bounding box center [128, 600] width 113 height 18
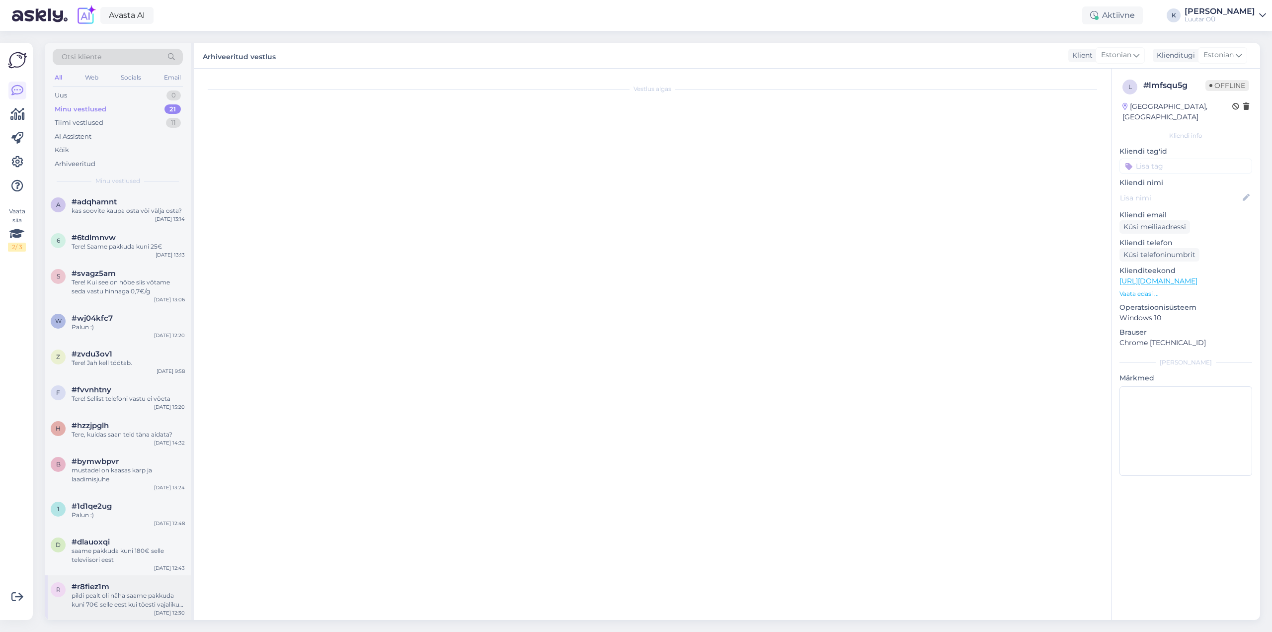
scroll to position [205, 0]
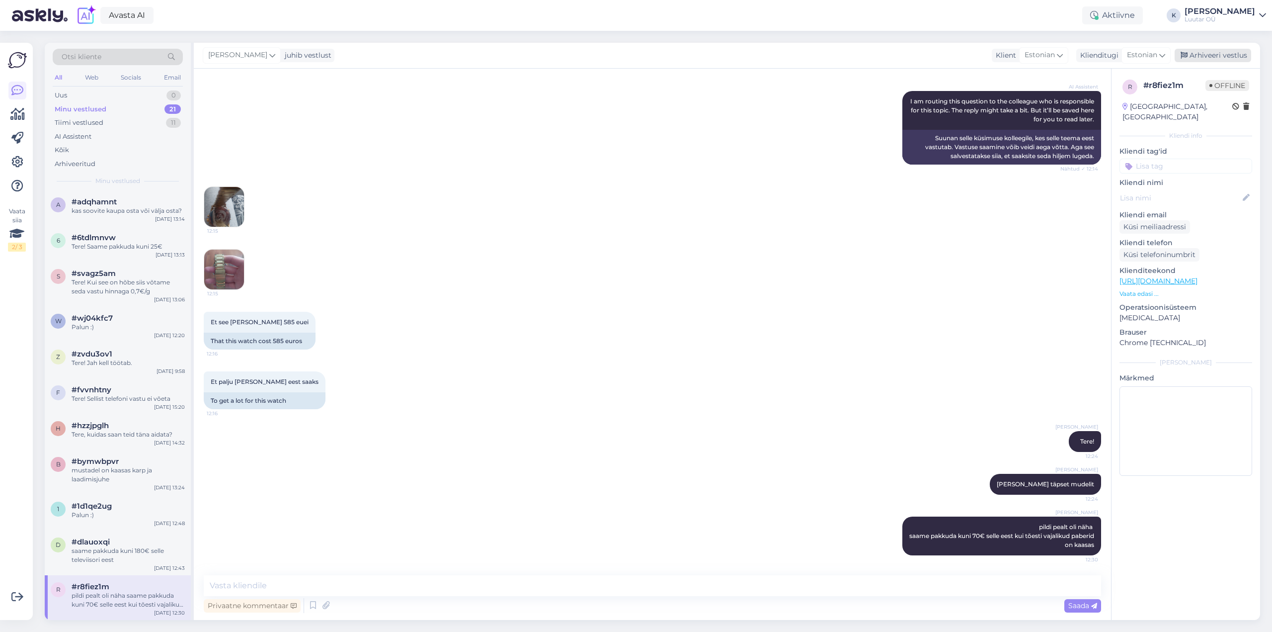
click at [1227, 54] on div "Arhiveeri vestlus" at bounding box center [1213, 55] width 77 height 13
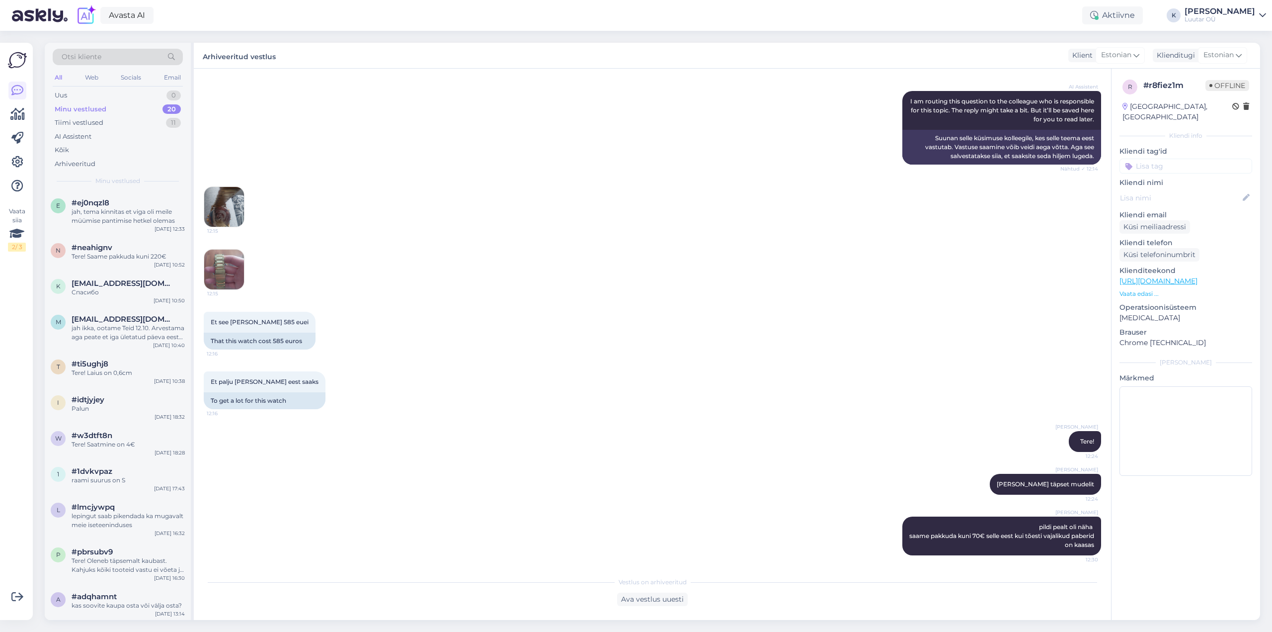
scroll to position [350, 0]
click at [135, 596] on div "saame pakkuda kuni 180€ selle televiisori eest" at bounding box center [128, 600] width 113 height 18
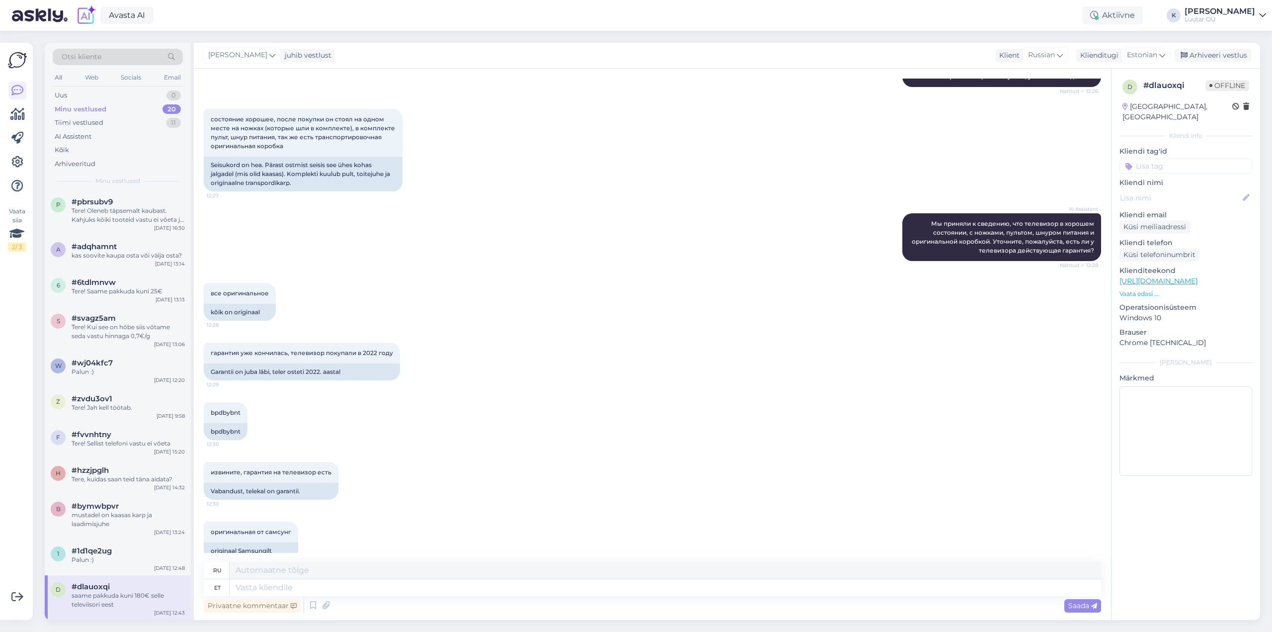
scroll to position [709, 0]
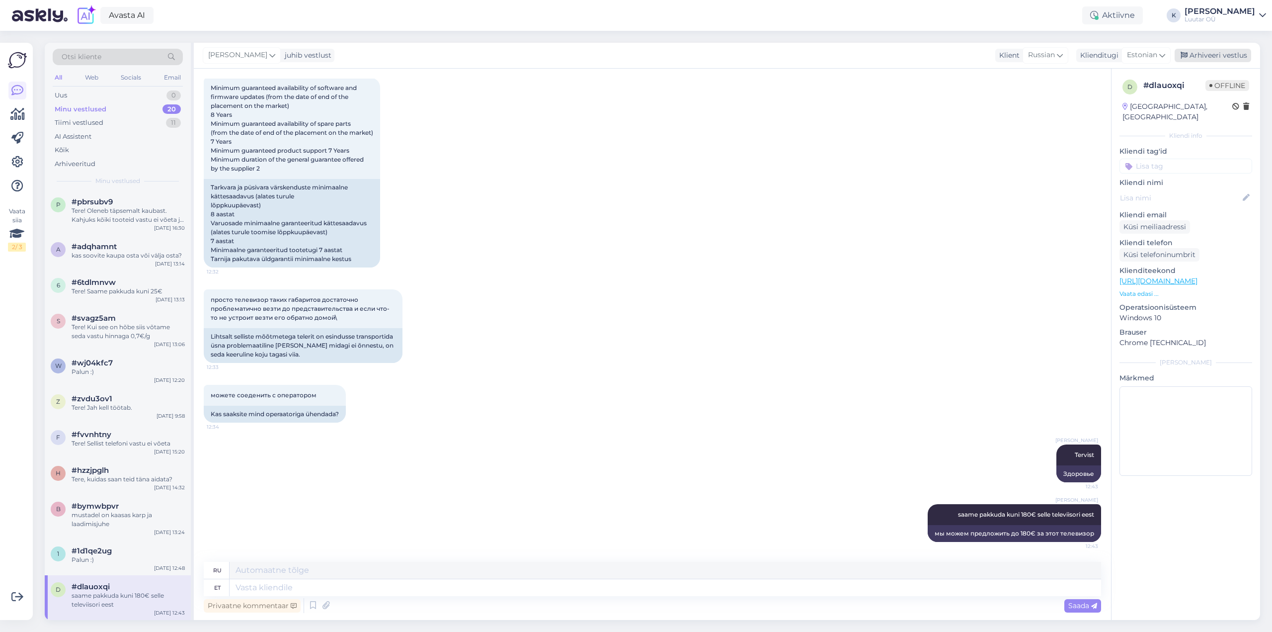
click at [1231, 55] on div "Arhiveeri vestlus" at bounding box center [1213, 55] width 77 height 13
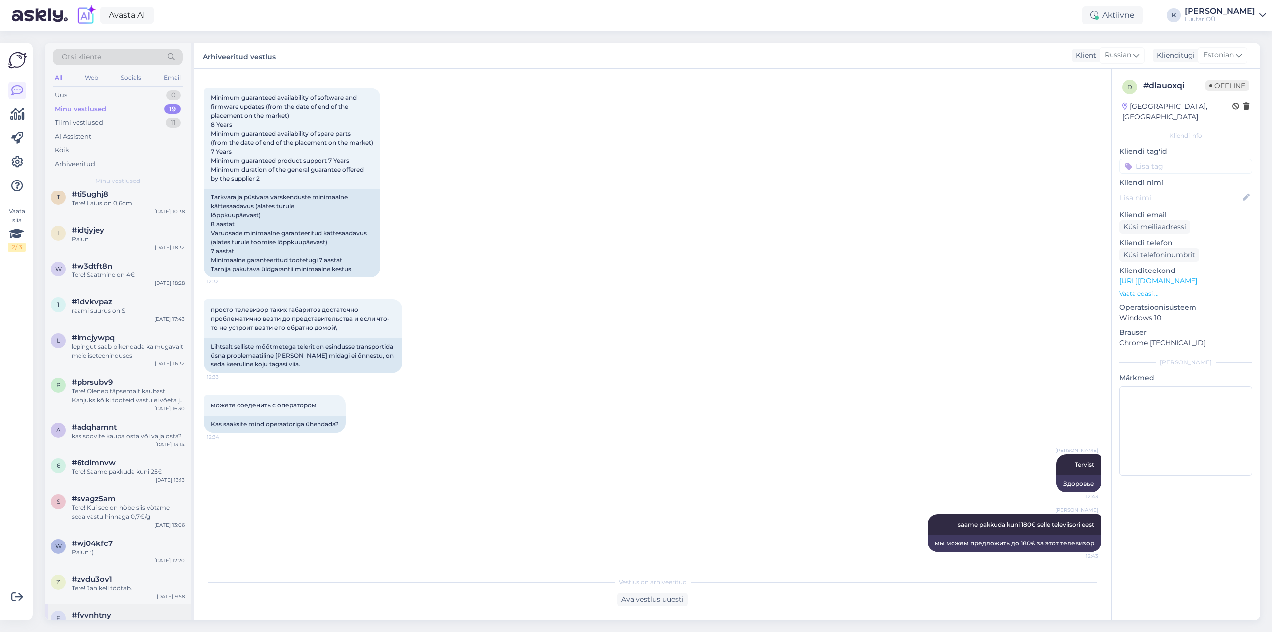
scroll to position [305, 0]
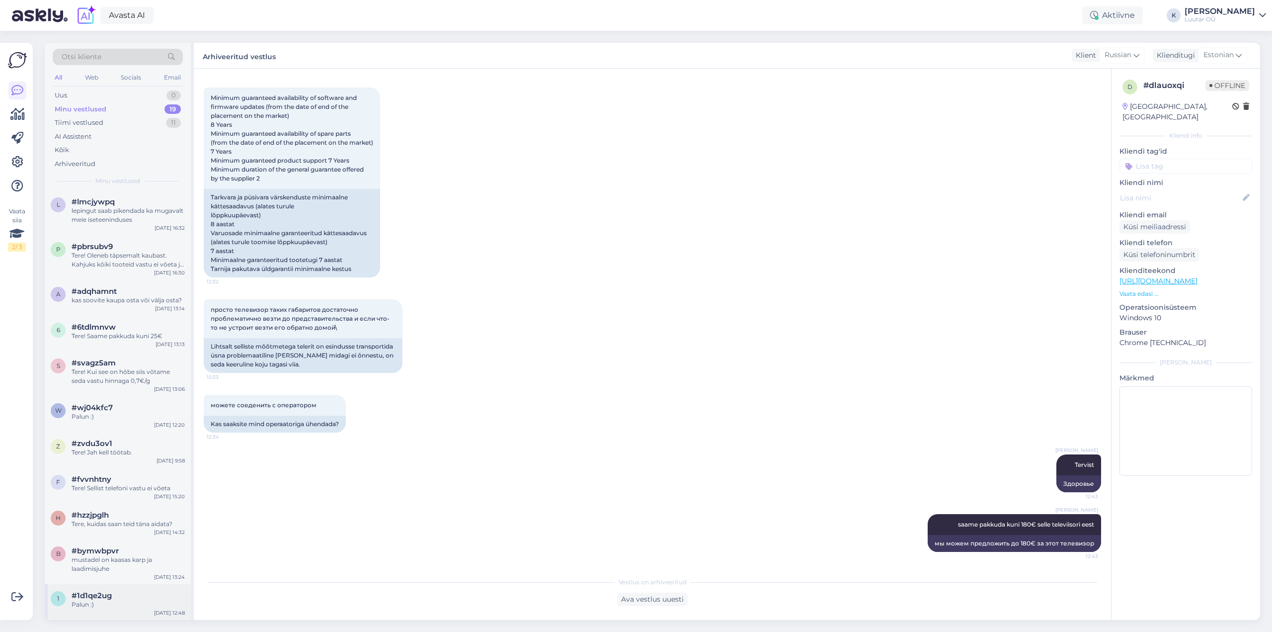
click at [106, 600] on div "Palun :)" at bounding box center [128, 604] width 113 height 9
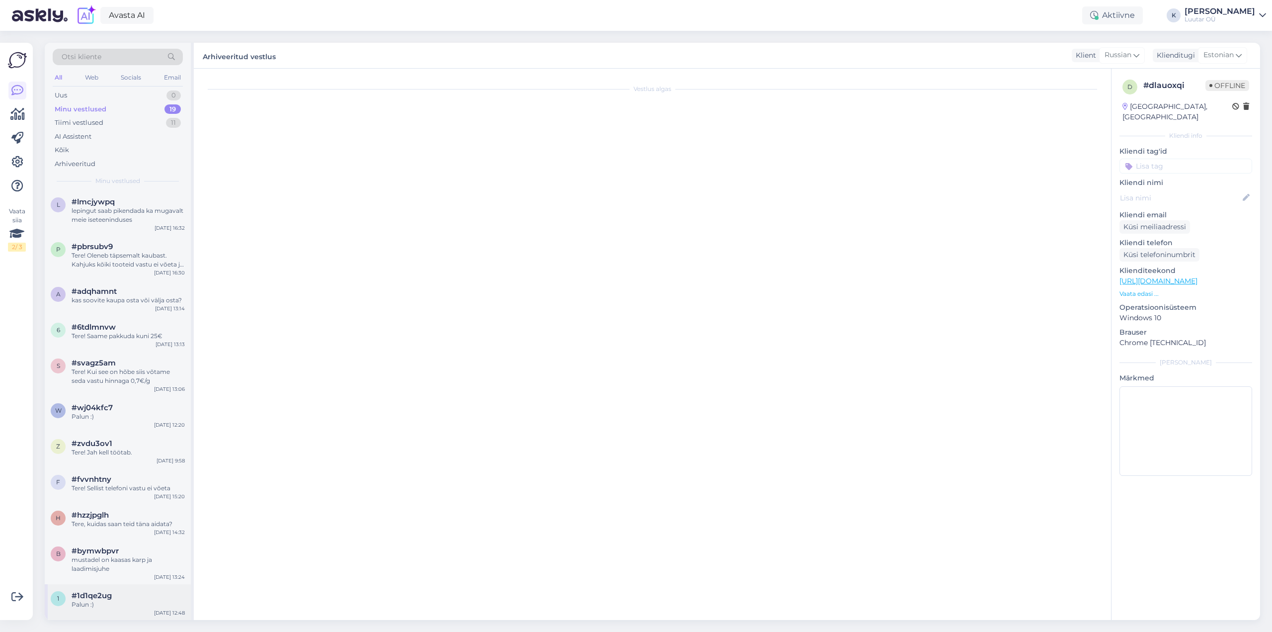
scroll to position [406, 0]
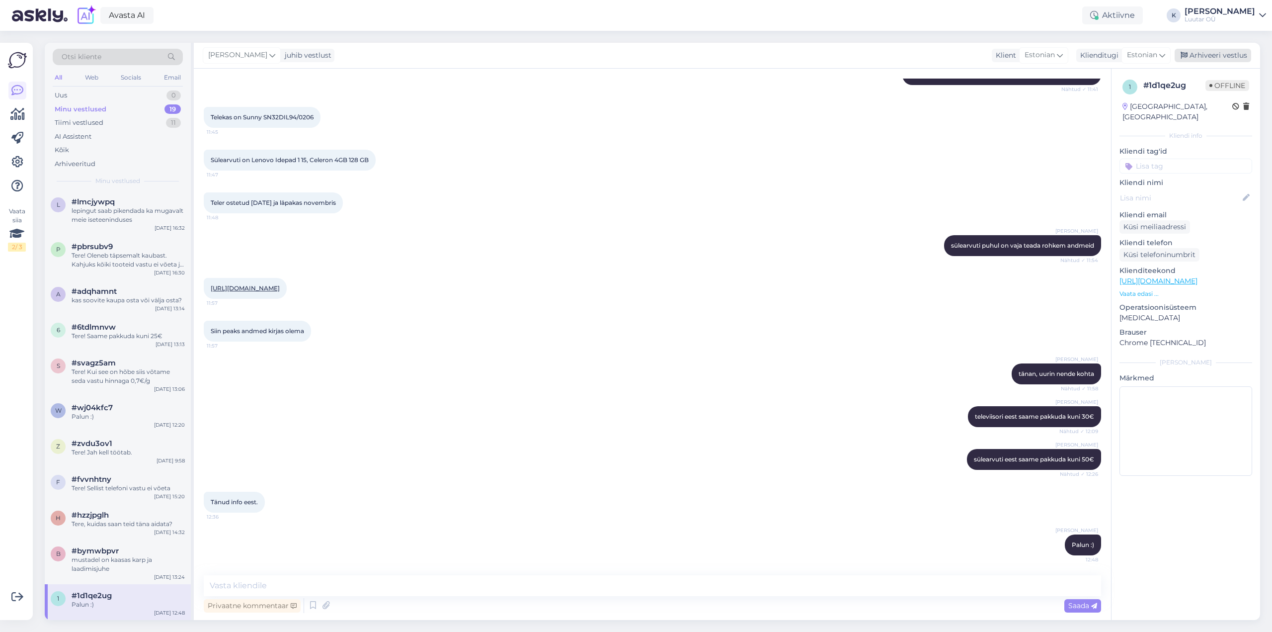
click at [1212, 58] on div "Arhiveeri vestlus" at bounding box center [1213, 55] width 77 height 13
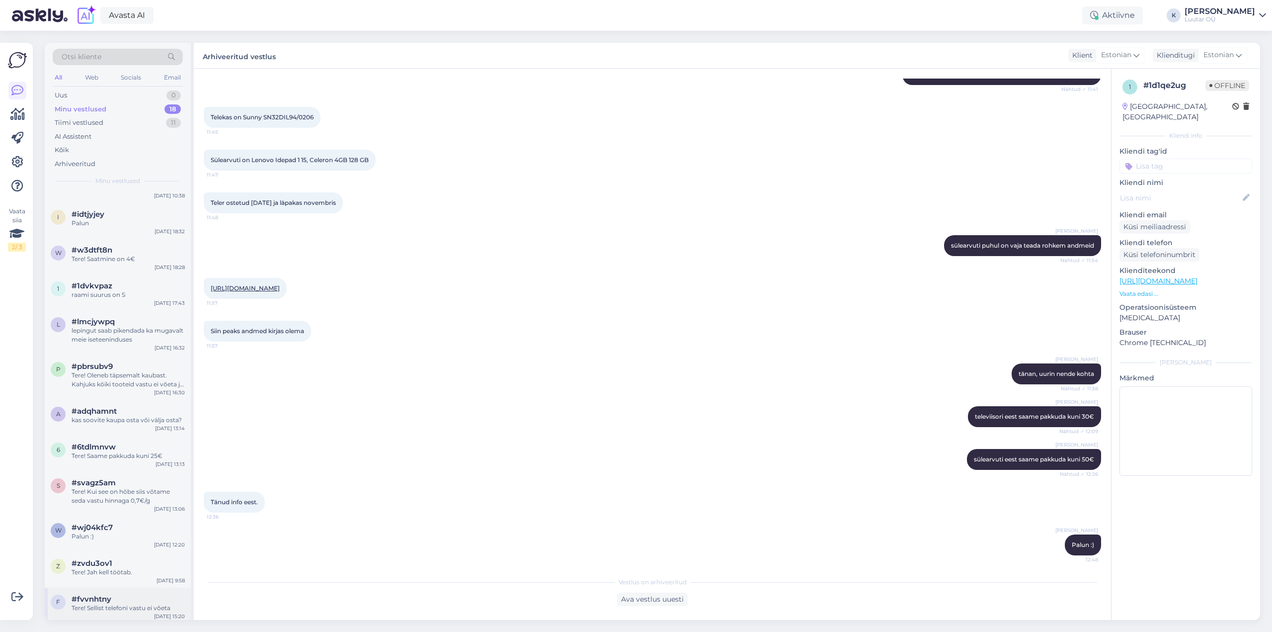
scroll to position [269, 0]
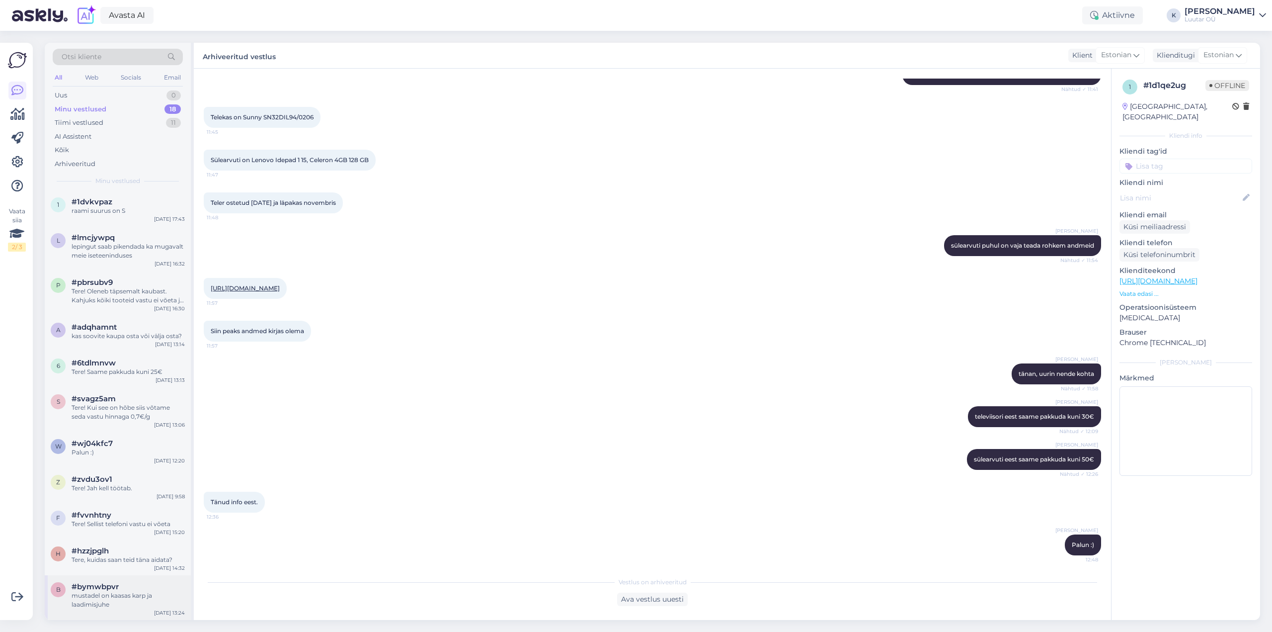
click at [111, 603] on div "mustadel on kaasas karp ja laadimisjuhe" at bounding box center [128, 600] width 113 height 18
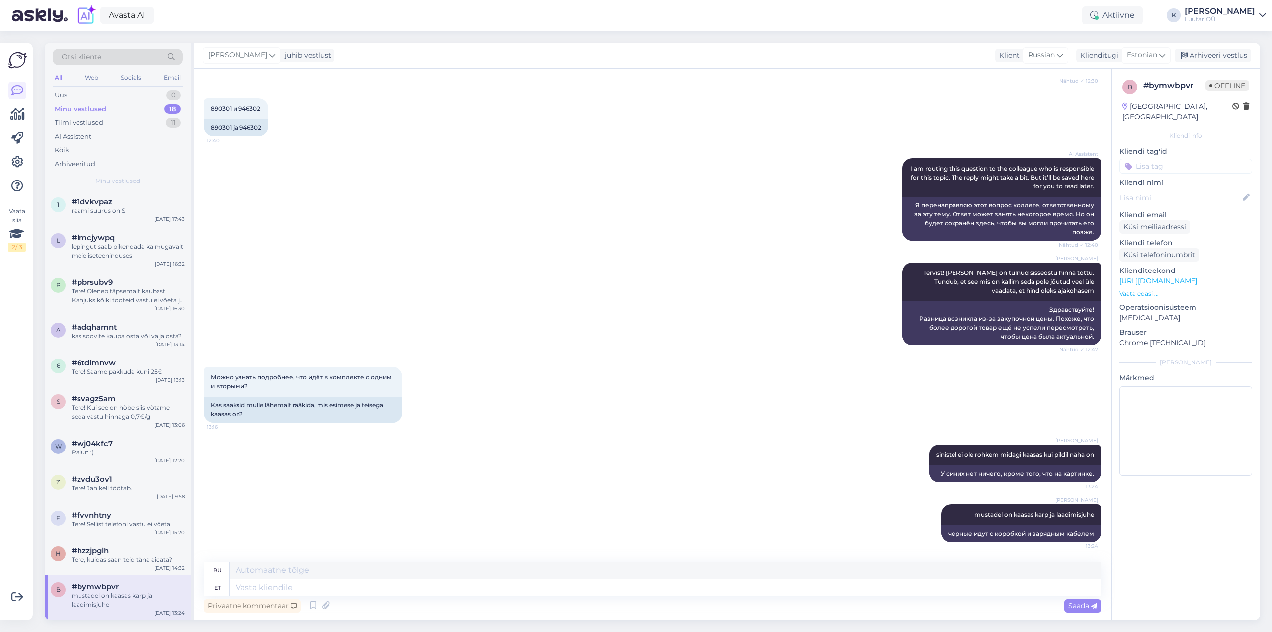
scroll to position [0, 0]
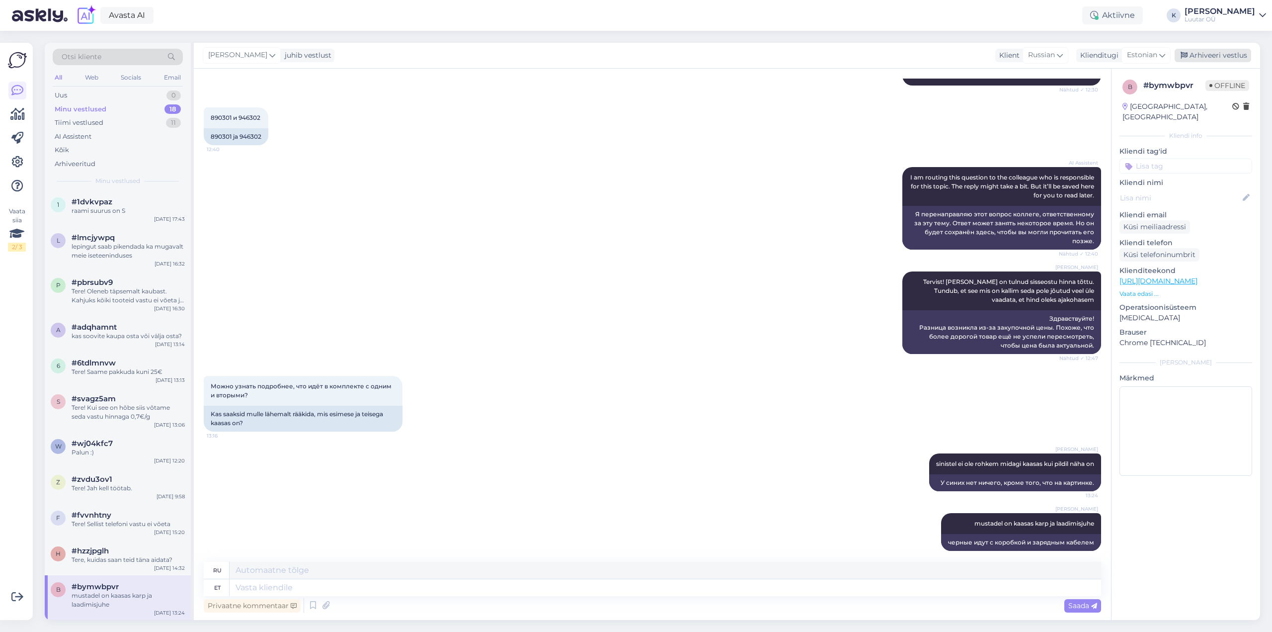
click at [1222, 53] on div "Arhiveeri vestlus" at bounding box center [1213, 55] width 77 height 13
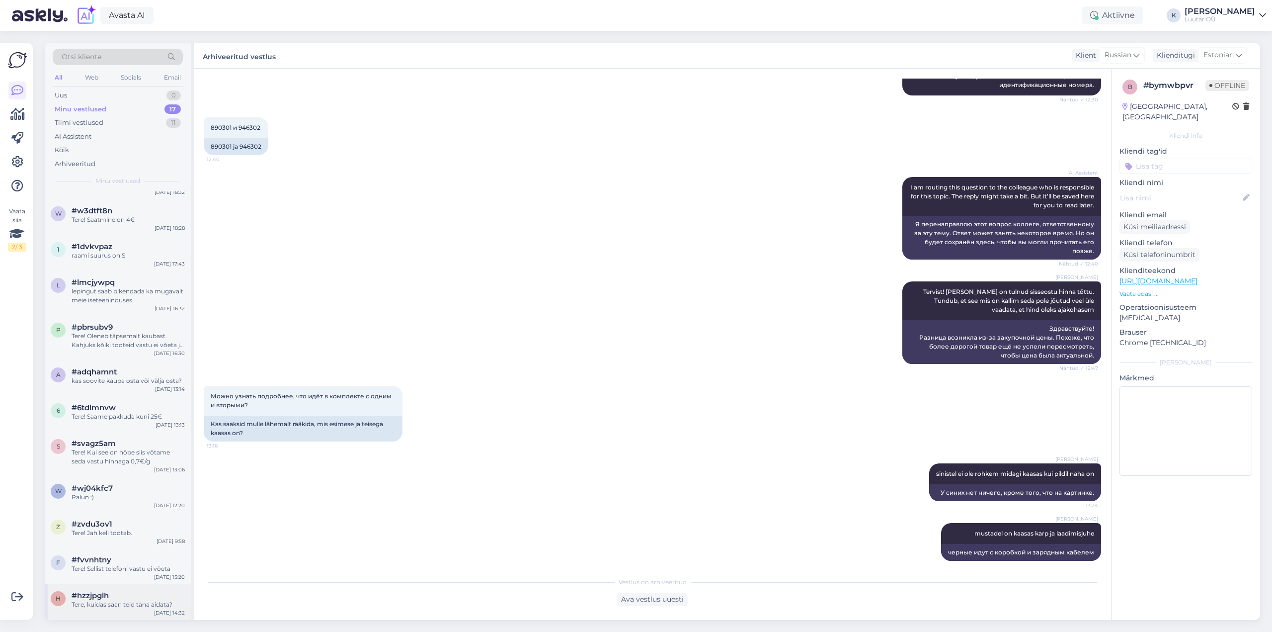
click at [89, 597] on span "#hzzjpglh" at bounding box center [90, 595] width 37 height 9
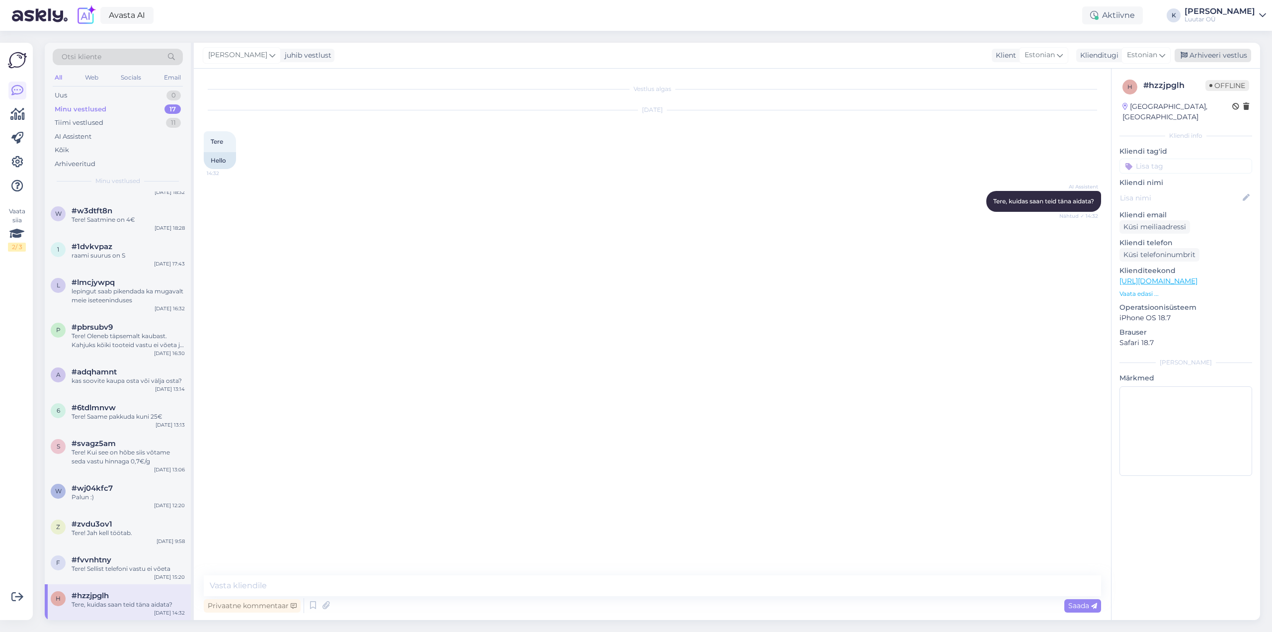
click at [1215, 56] on div "Arhiveeri vestlus" at bounding box center [1213, 55] width 77 height 13
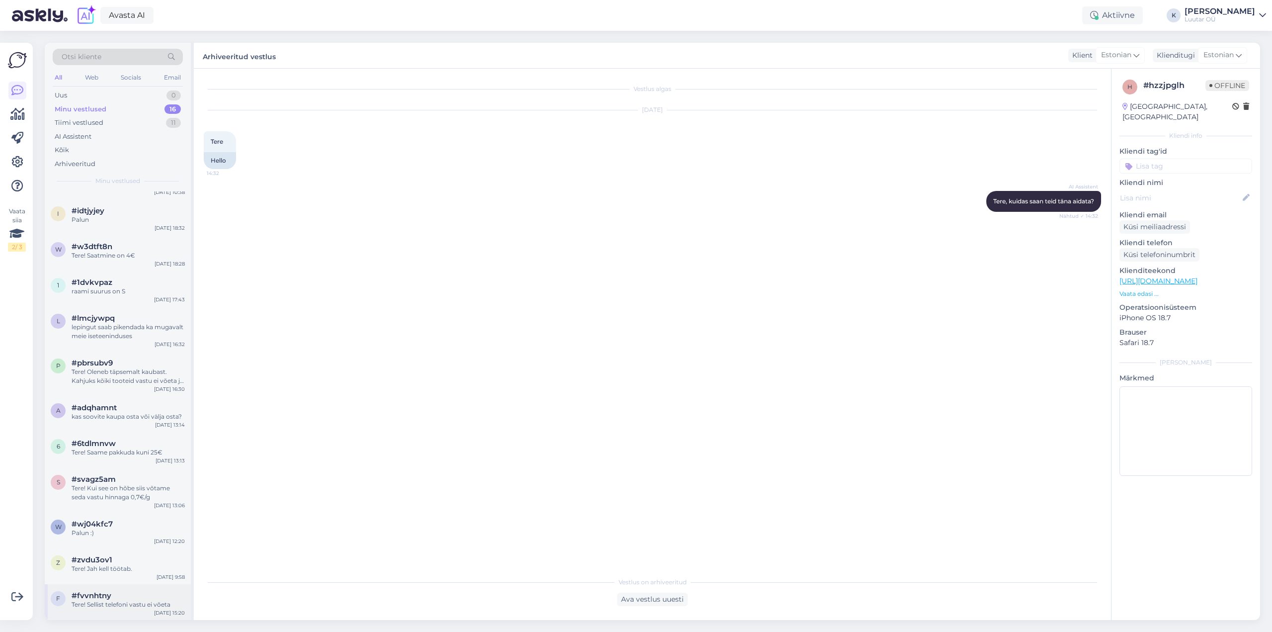
click at [120, 607] on div "Tere! Sellist telefoni vastu ei võeta" at bounding box center [128, 604] width 113 height 9
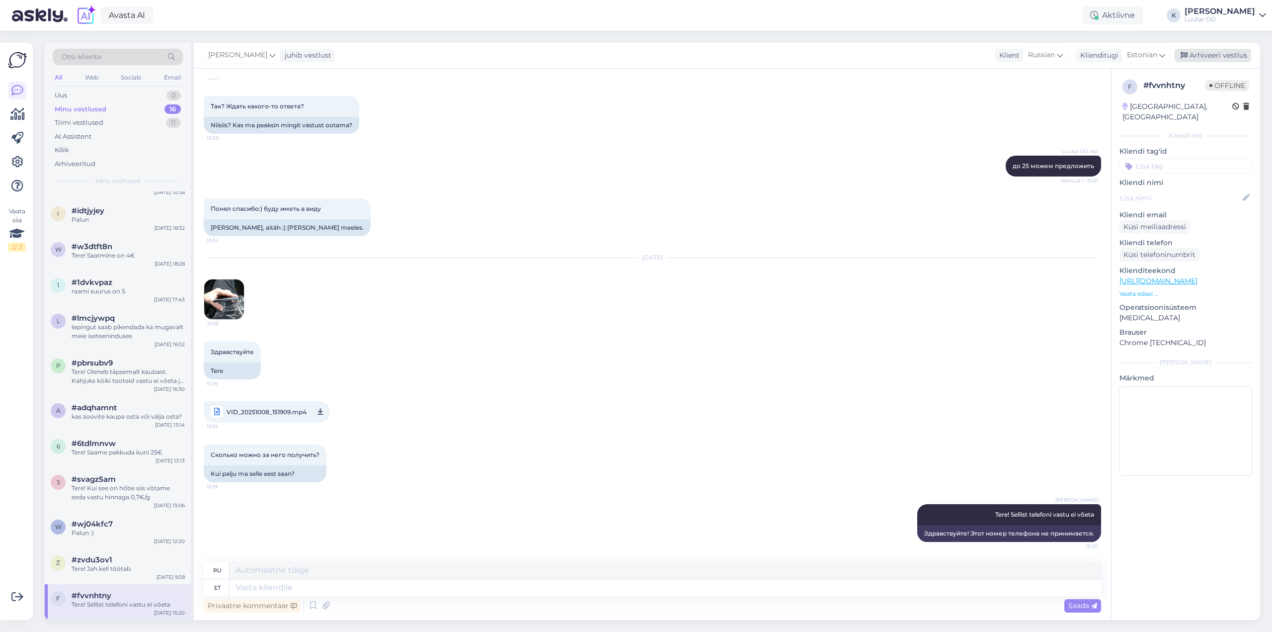
click at [1218, 55] on div "Arhiveeri vestlus" at bounding box center [1213, 55] width 77 height 13
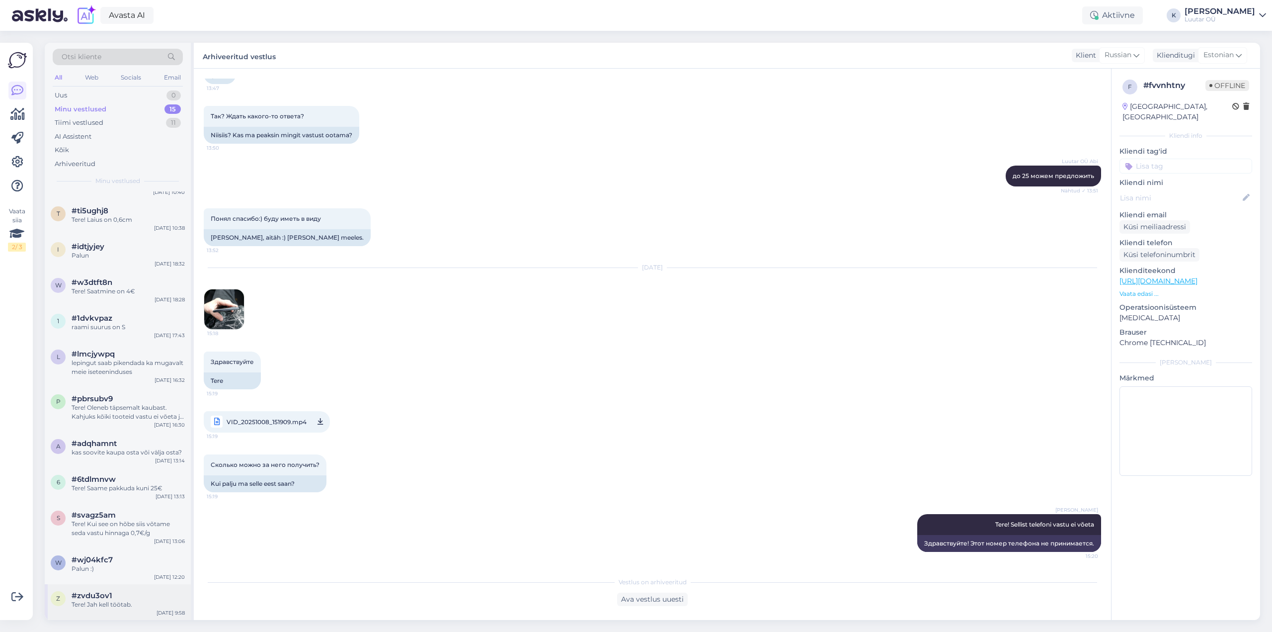
click at [123, 604] on div "Tere! Jah kell töötab." at bounding box center [128, 604] width 113 height 9
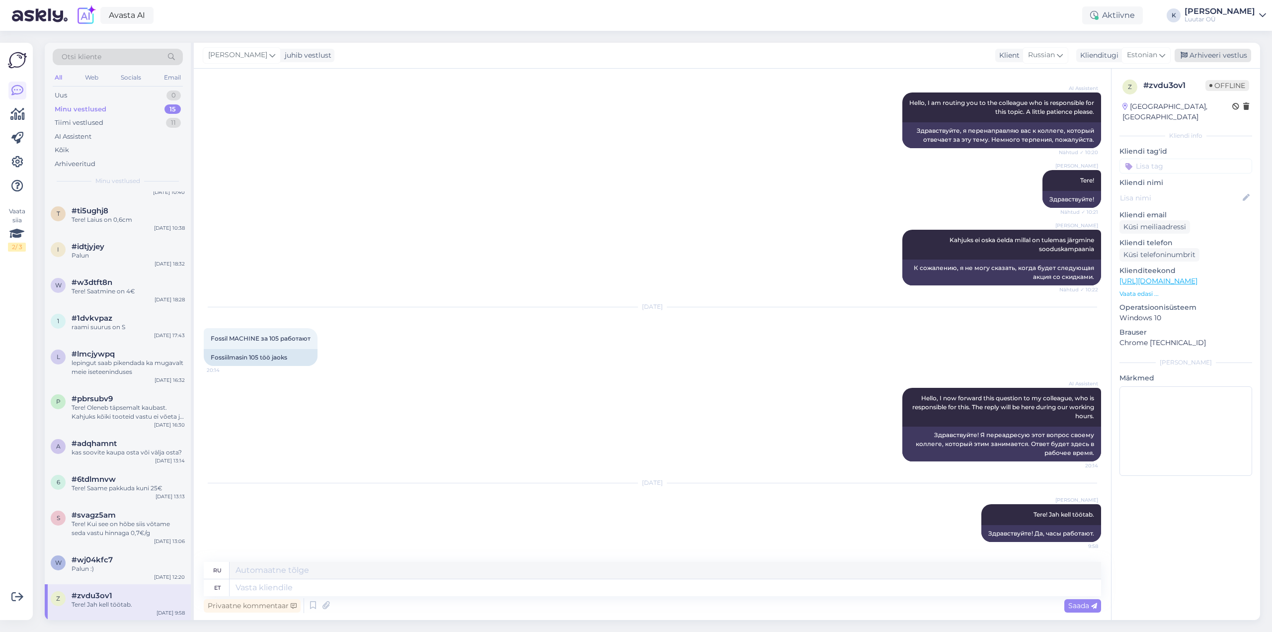
click at [1216, 55] on div "Arhiveeri vestlus" at bounding box center [1213, 55] width 77 height 13
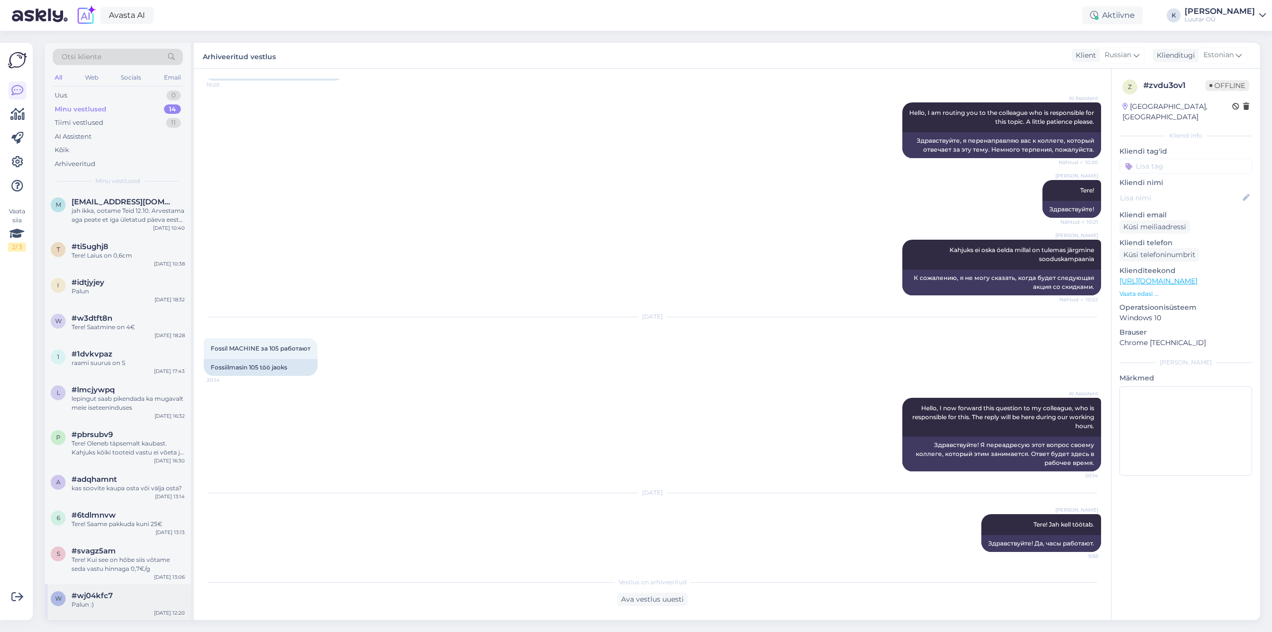
click at [98, 597] on span "#wj04kfc7" at bounding box center [92, 595] width 41 height 9
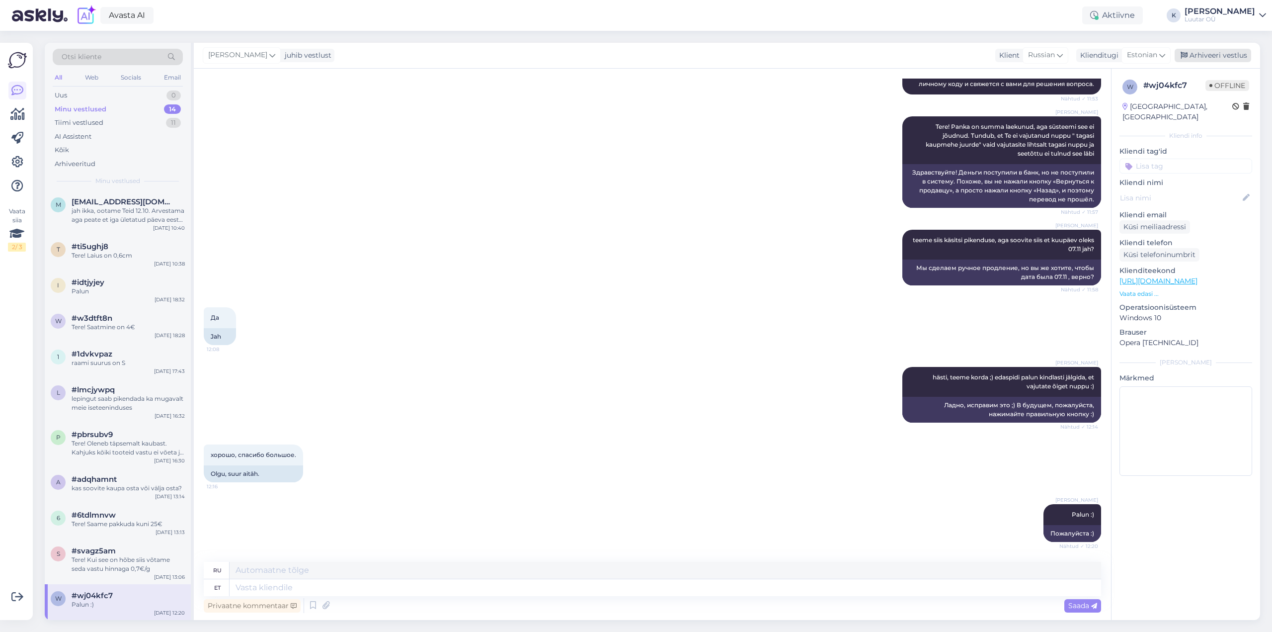
click at [1206, 57] on div "Arhiveeri vestlus" at bounding box center [1213, 55] width 77 height 13
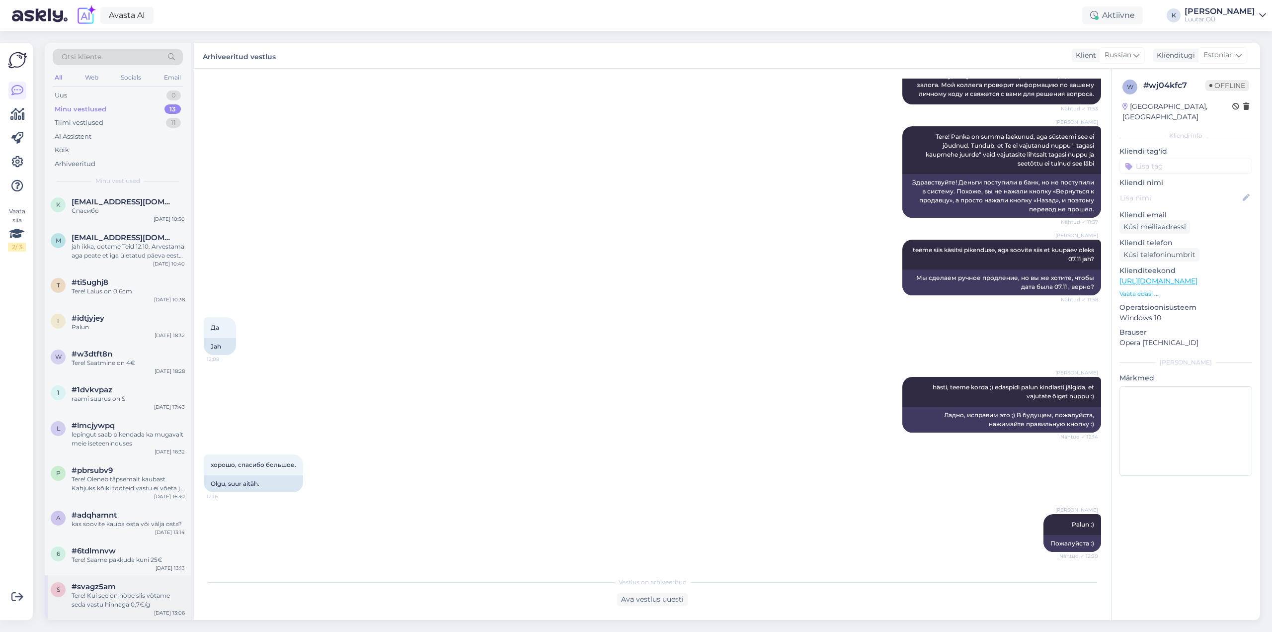
click at [110, 593] on div "Tere! Kui see on hõbe siis võtame seda vastu hinnaga 0,7€/g" at bounding box center [128, 600] width 113 height 18
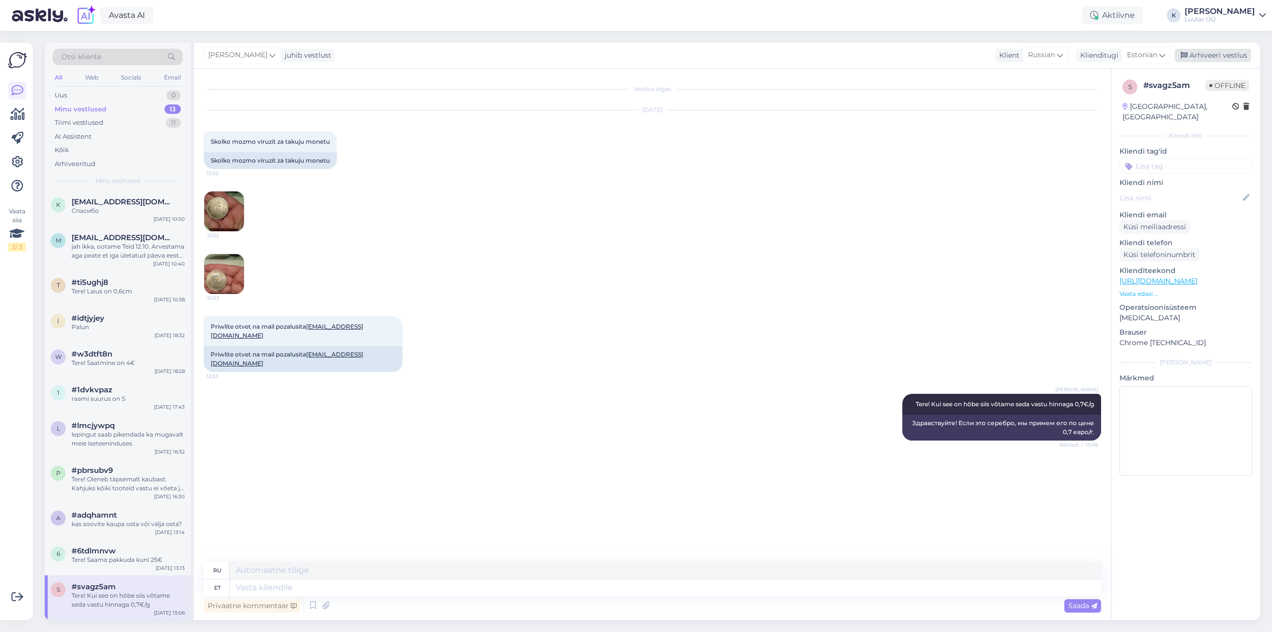
click at [1217, 51] on div "Arhiveeri vestlus" at bounding box center [1213, 55] width 77 height 13
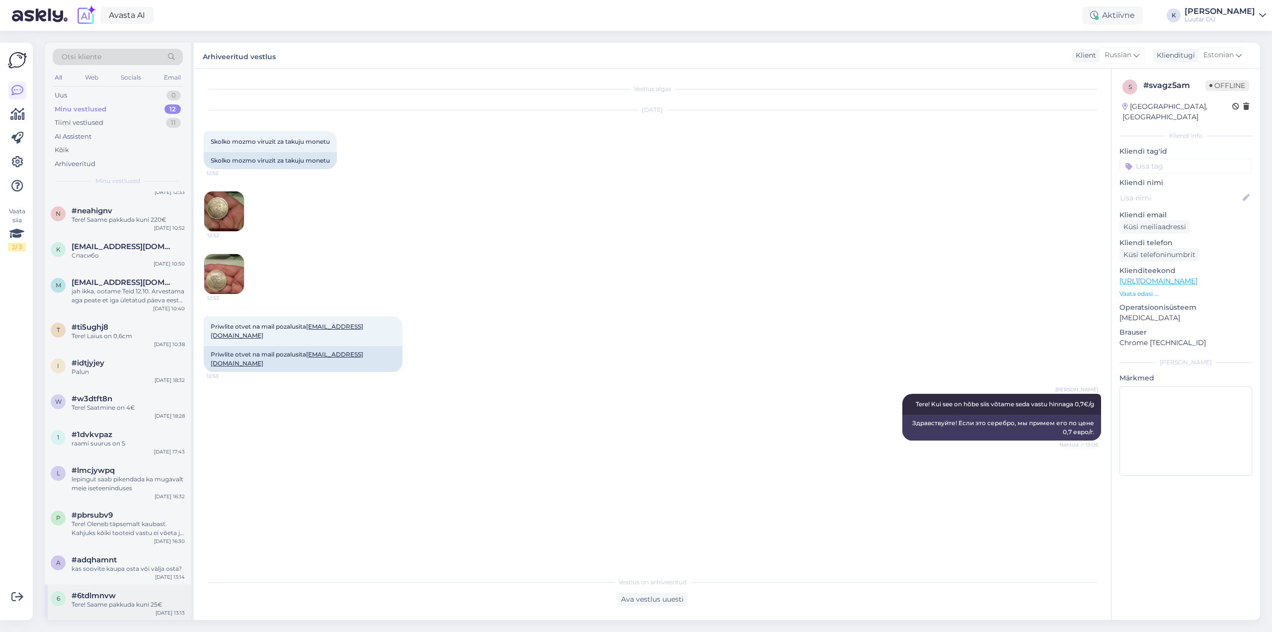
click at [87, 591] on span "#6tdlmnvw" at bounding box center [94, 595] width 44 height 9
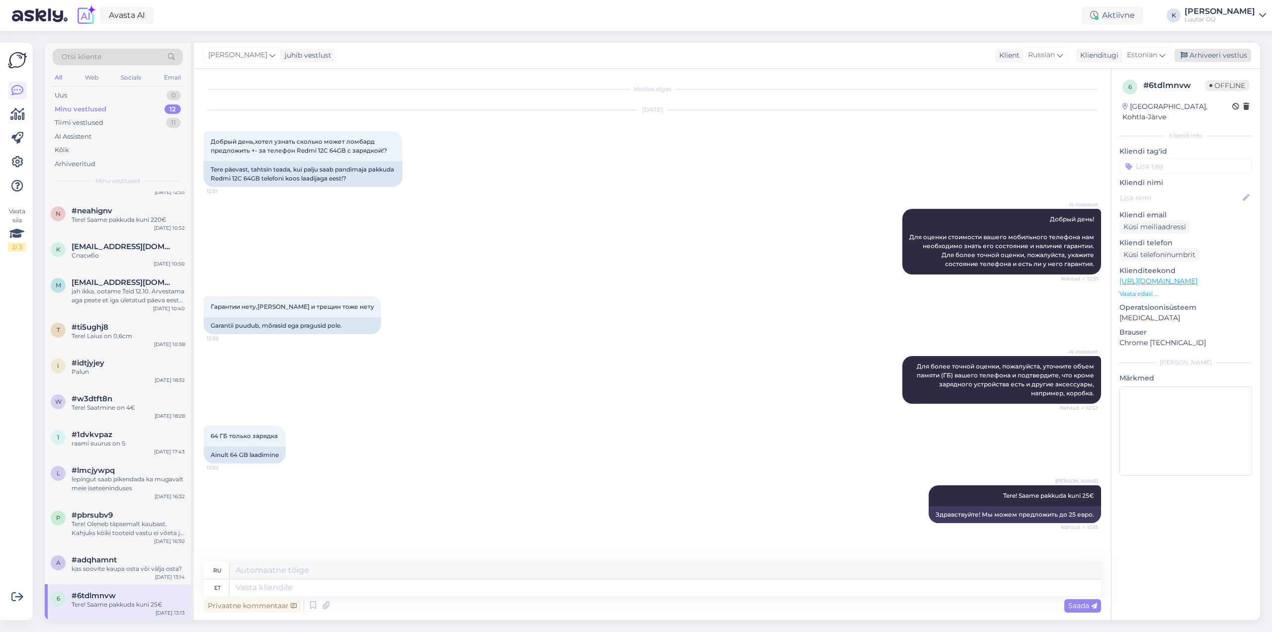
click at [1226, 55] on div "Arhiveeri vestlus" at bounding box center [1213, 55] width 77 height 13
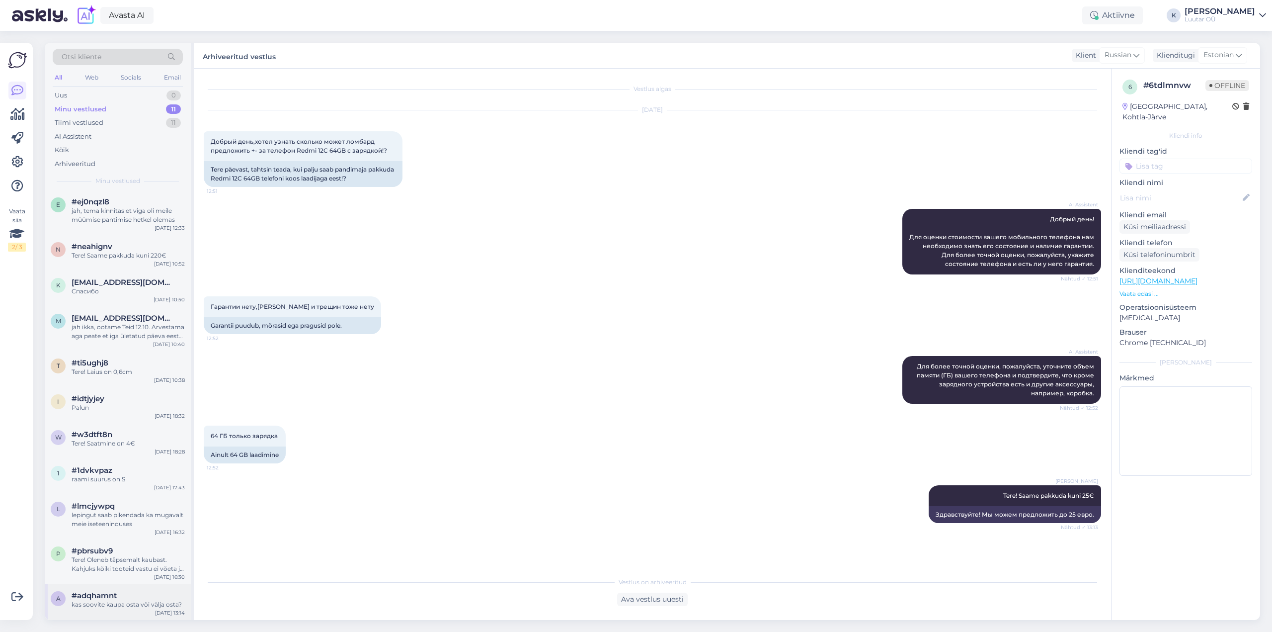
click at [96, 602] on div "kas soovite kaupa osta või välja osta?" at bounding box center [128, 604] width 113 height 9
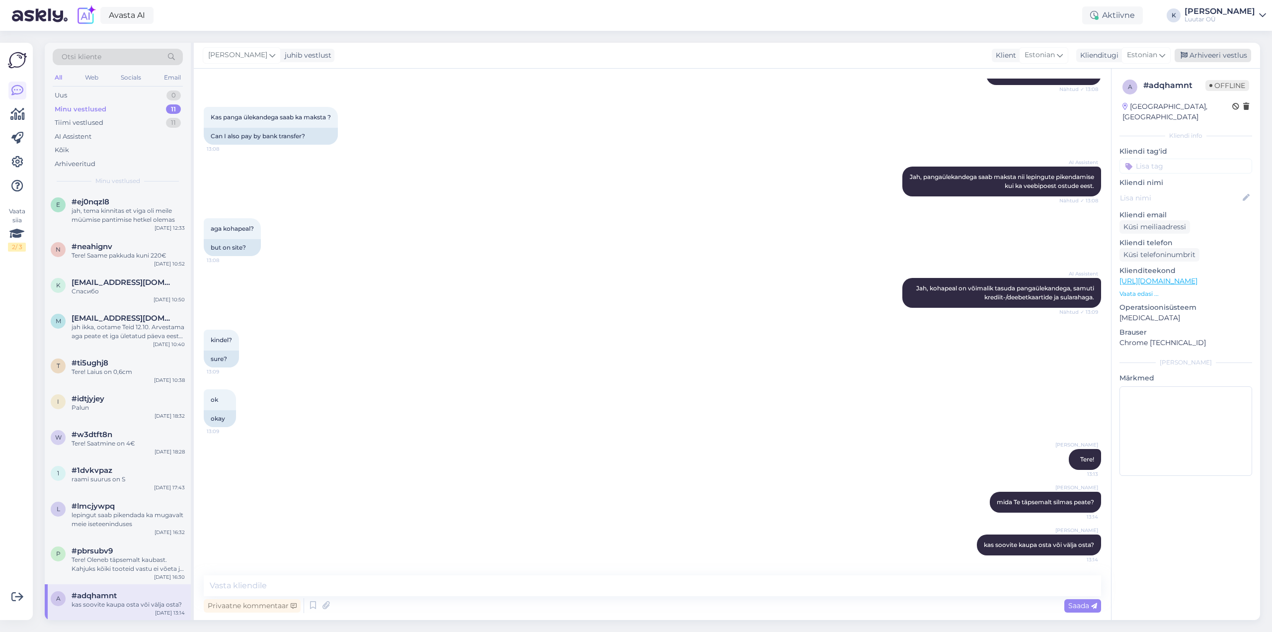
click at [1211, 53] on div "Arhiveeri vestlus" at bounding box center [1213, 55] width 77 height 13
